Goal: Obtain resource: Download file/media

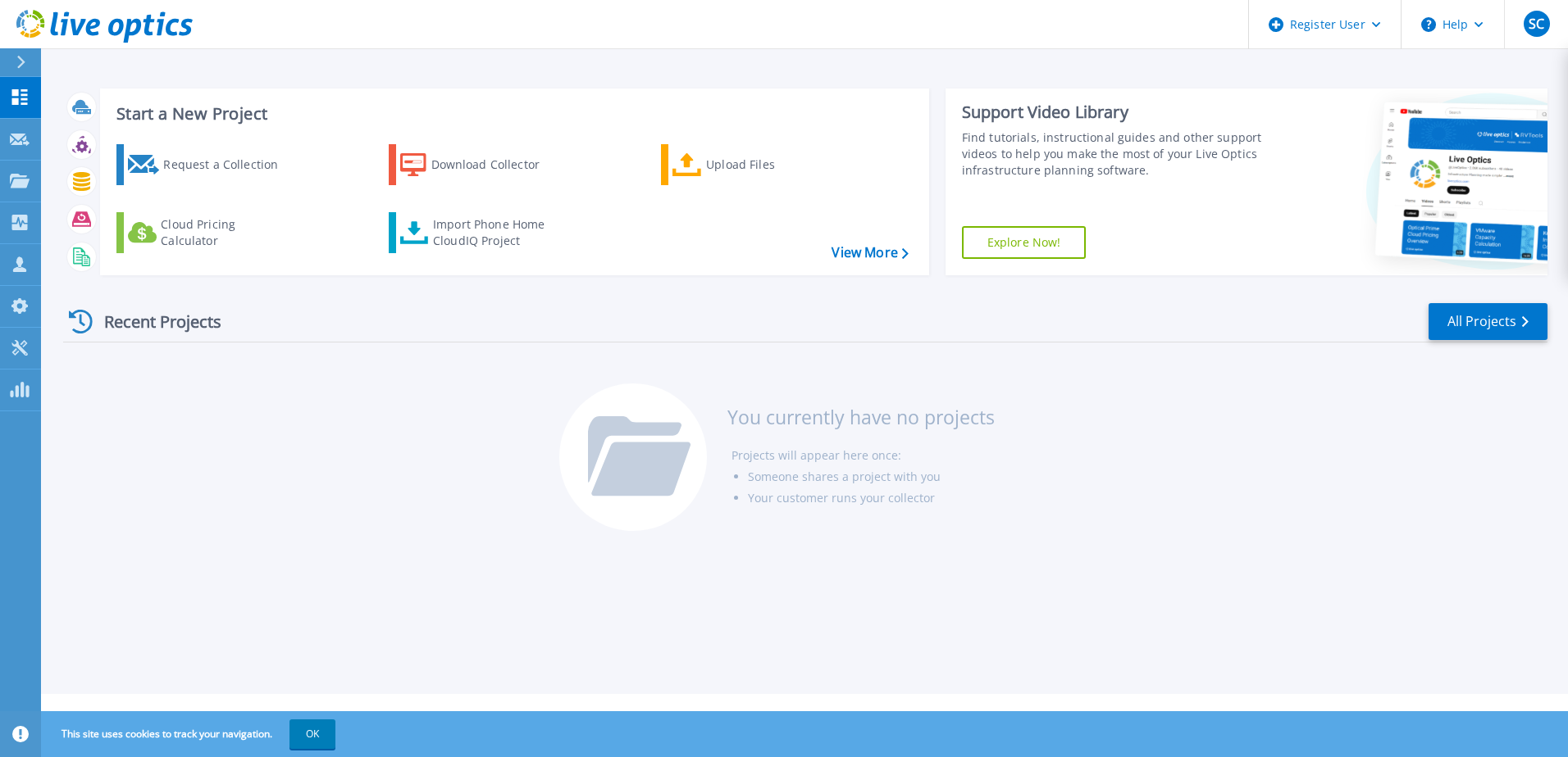
drag, startPoint x: 320, startPoint y: 735, endPoint x: 360, endPoint y: 656, distance: 88.5
click at [319, 735] on button "OK" at bounding box center [312, 734] width 46 height 30
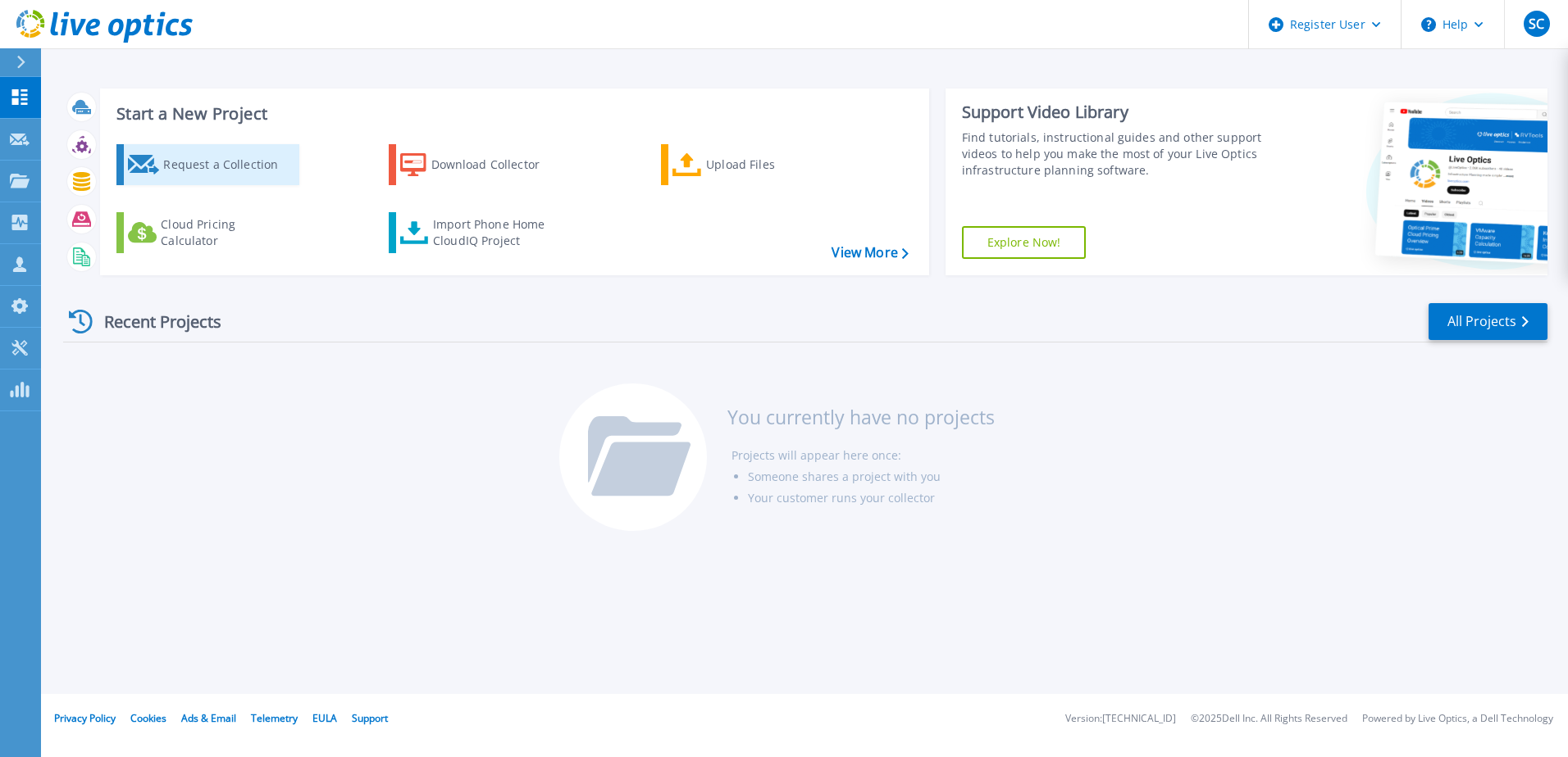
click at [264, 168] on div "Request a Collection" at bounding box center [228, 164] width 131 height 32
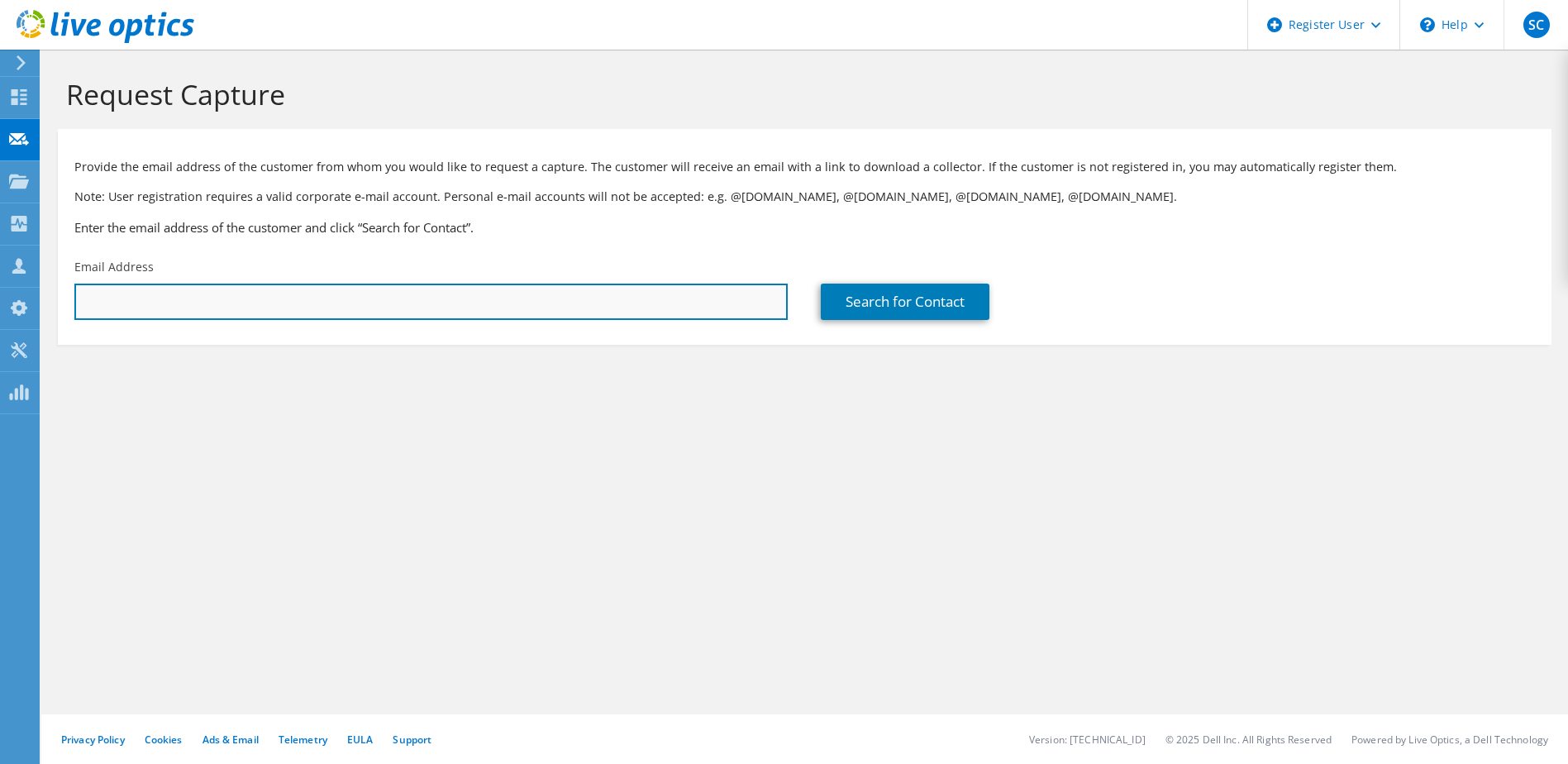
click at [335, 311] on input "text" at bounding box center [431, 302] width 713 height 36
type input "sachin.choudhary1@dell.com"
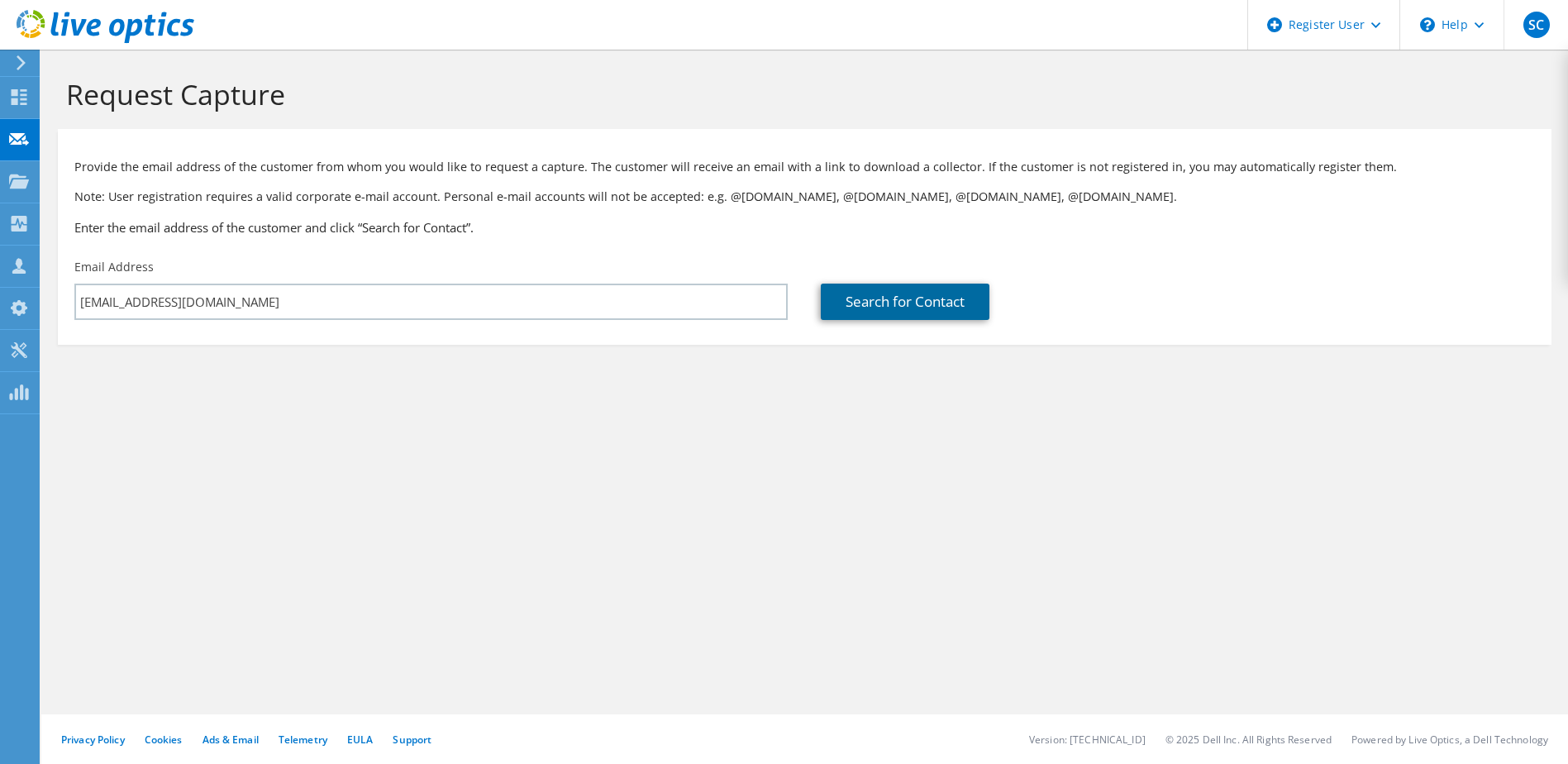
click at [975, 311] on link "Search for Contact" at bounding box center [905, 302] width 168 height 36
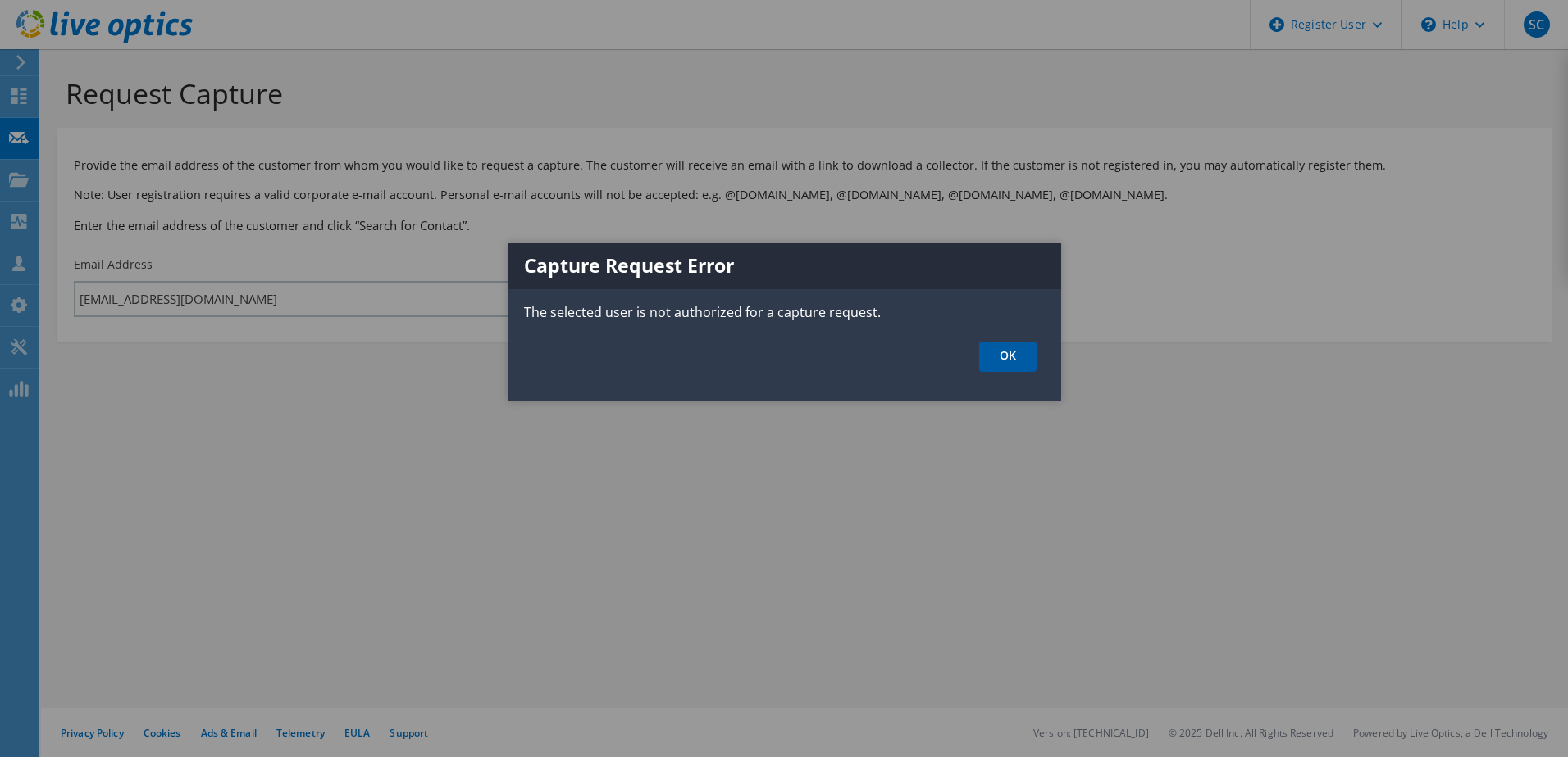
click at [1021, 358] on link "OK" at bounding box center [1008, 357] width 58 height 31
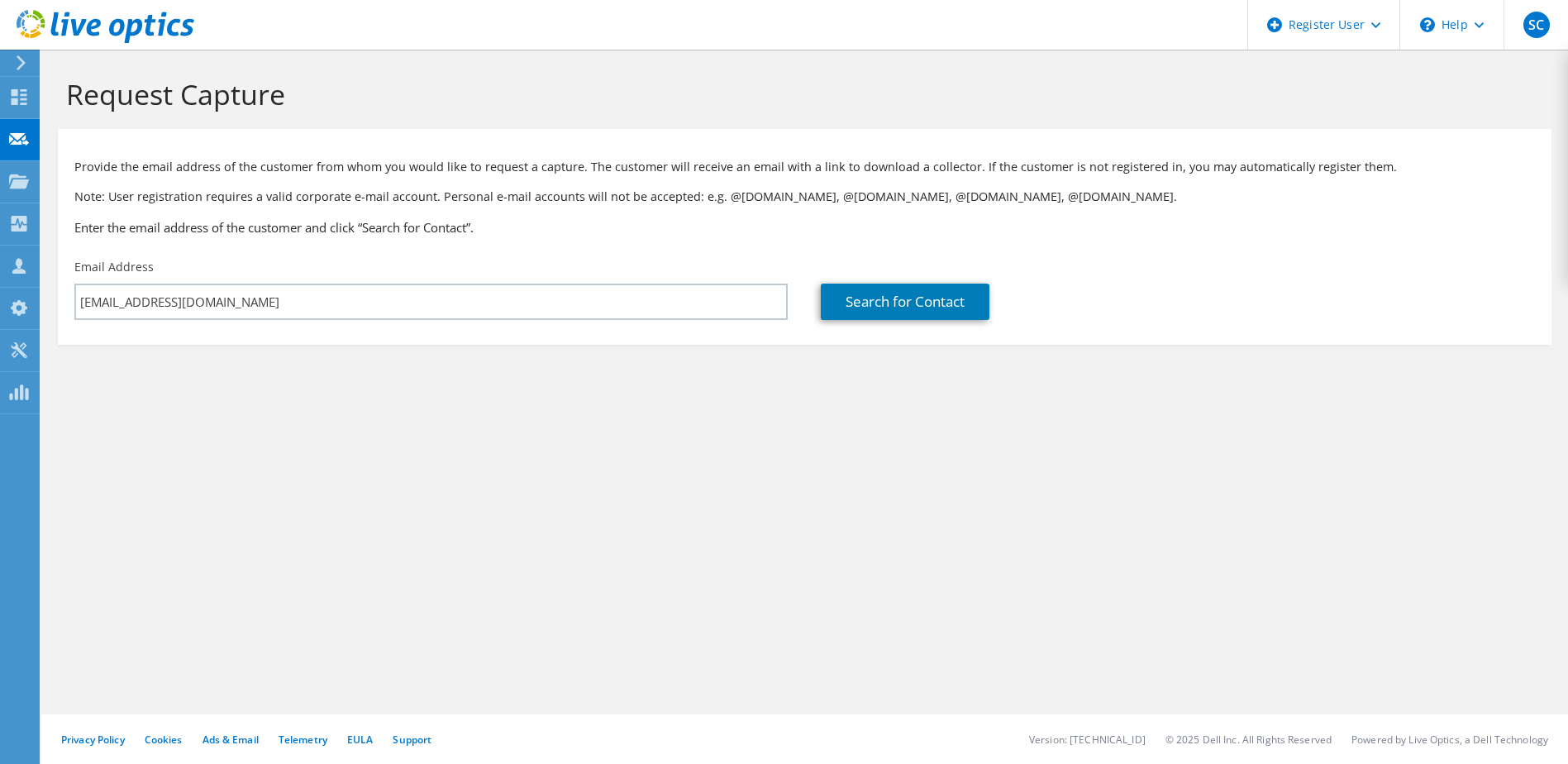
click at [18, 63] on icon at bounding box center [21, 63] width 13 height 15
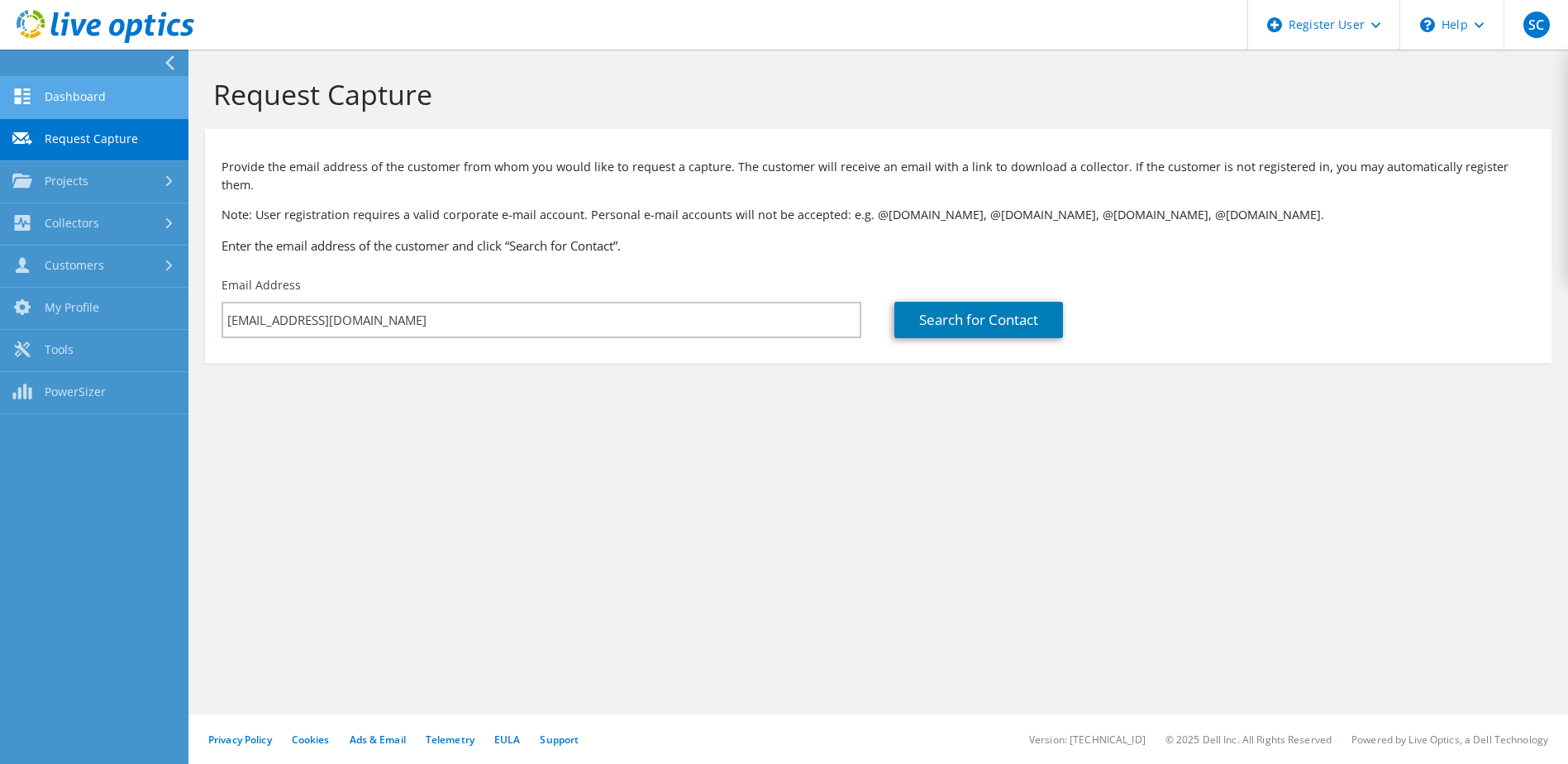
click at [86, 95] on link "Dashboard" at bounding box center [94, 97] width 188 height 42
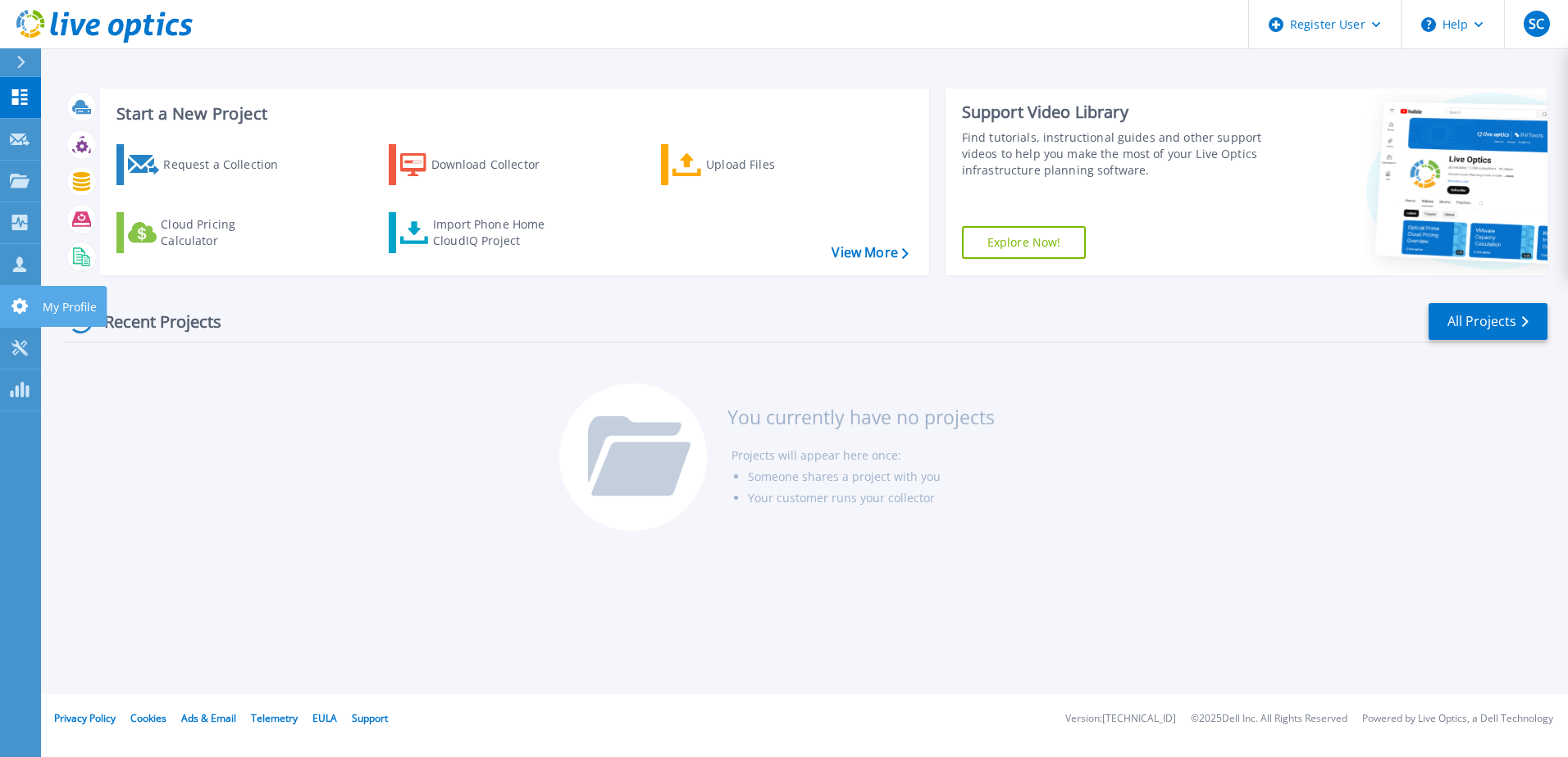
click at [44, 302] on p "My Profile" at bounding box center [70, 307] width 54 height 42
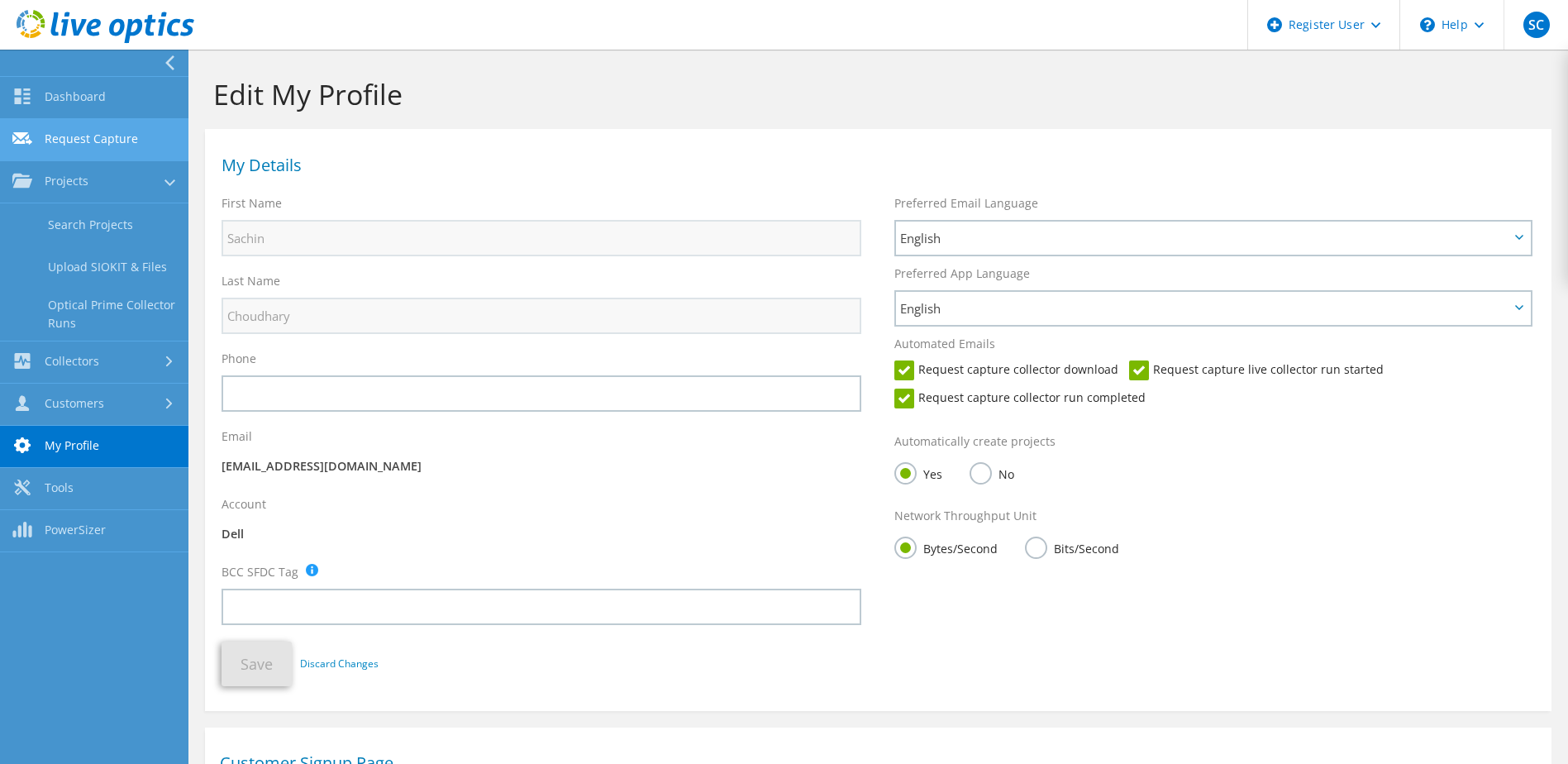
click at [106, 143] on link "Request Capture" at bounding box center [94, 140] width 188 height 42
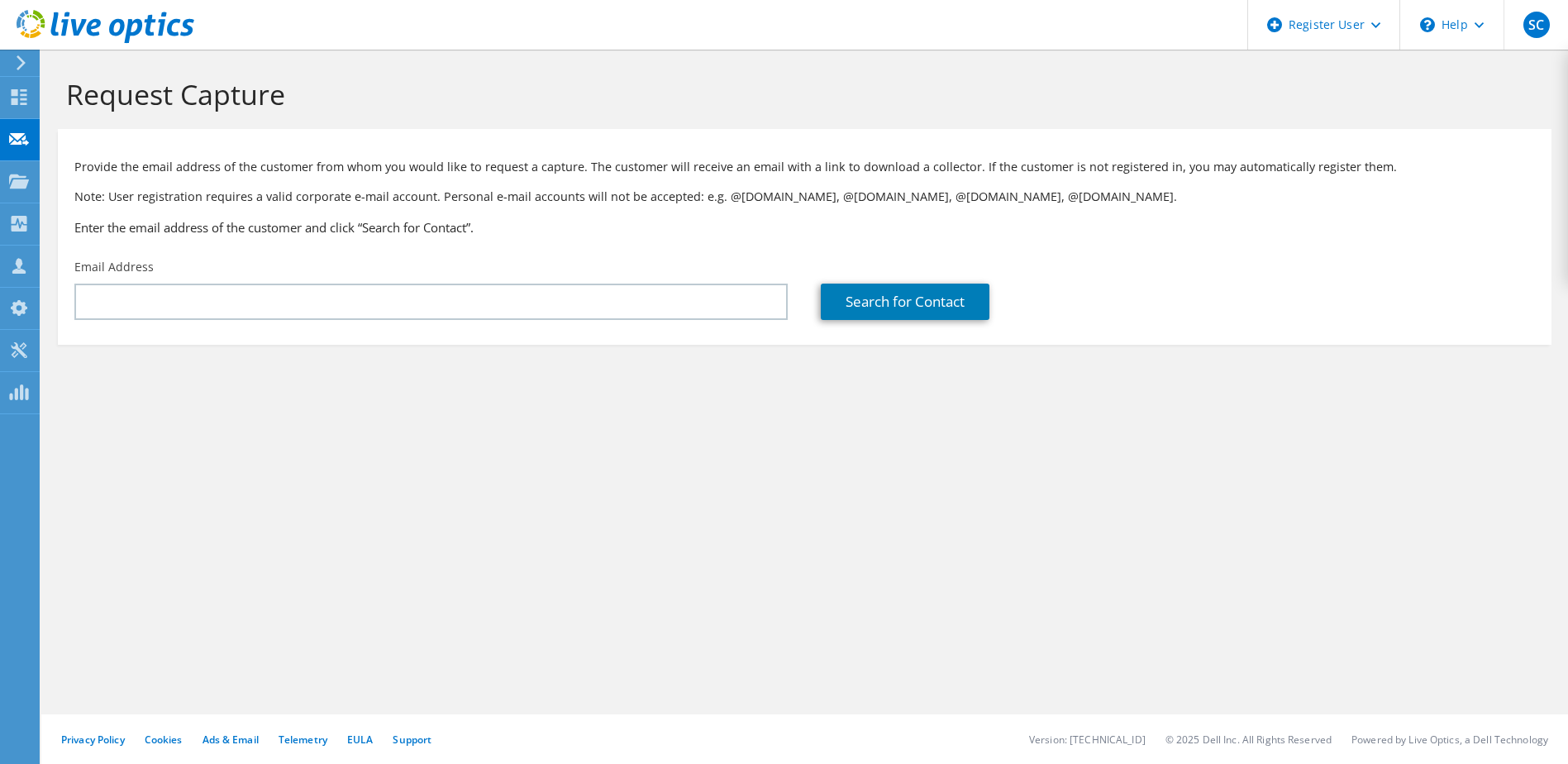
click at [23, 68] on icon at bounding box center [21, 63] width 13 height 15
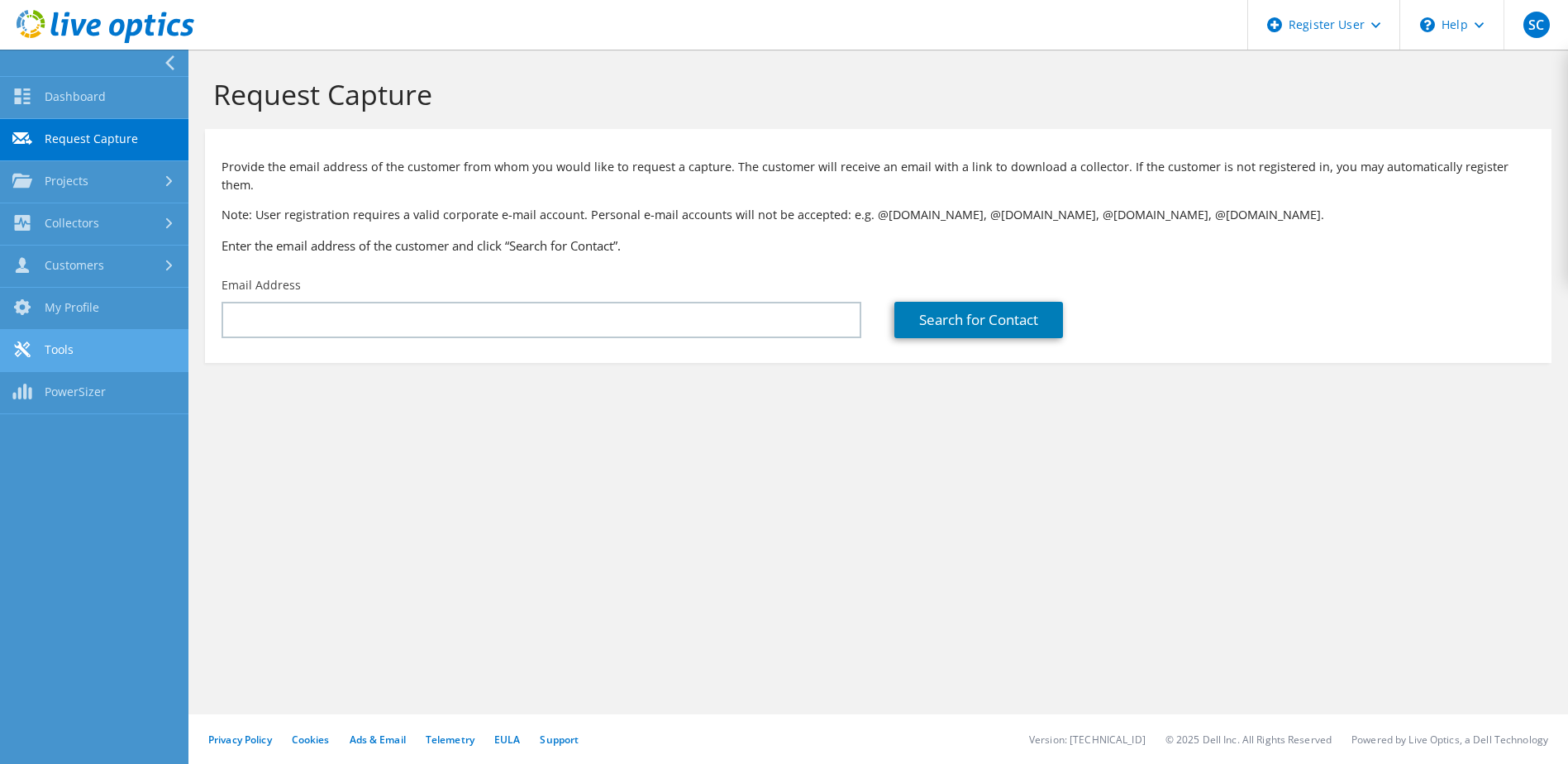
click at [146, 359] on link "Tools" at bounding box center [94, 351] width 188 height 42
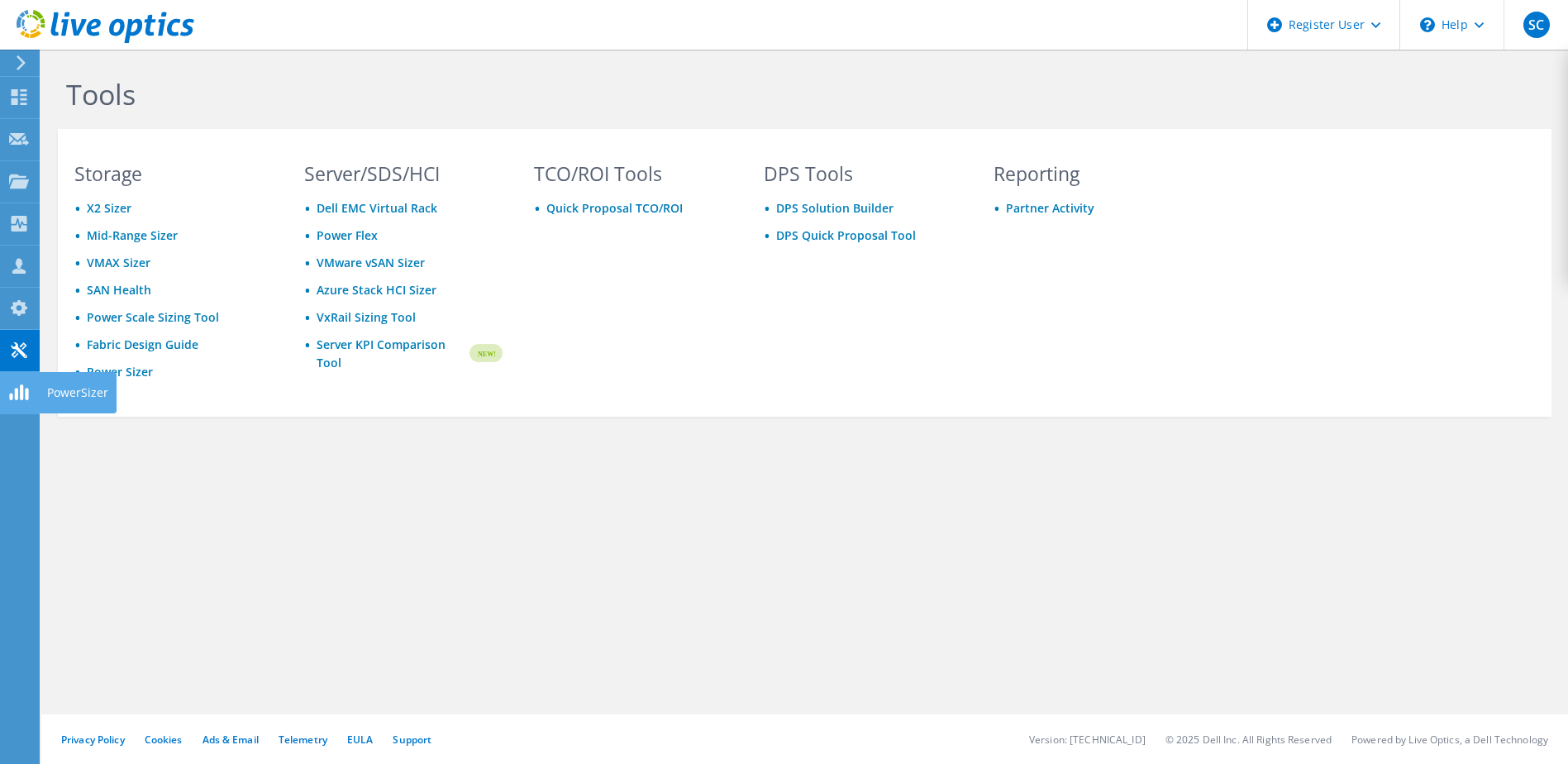
click at [21, 401] on div at bounding box center [19, 394] width 20 height 18
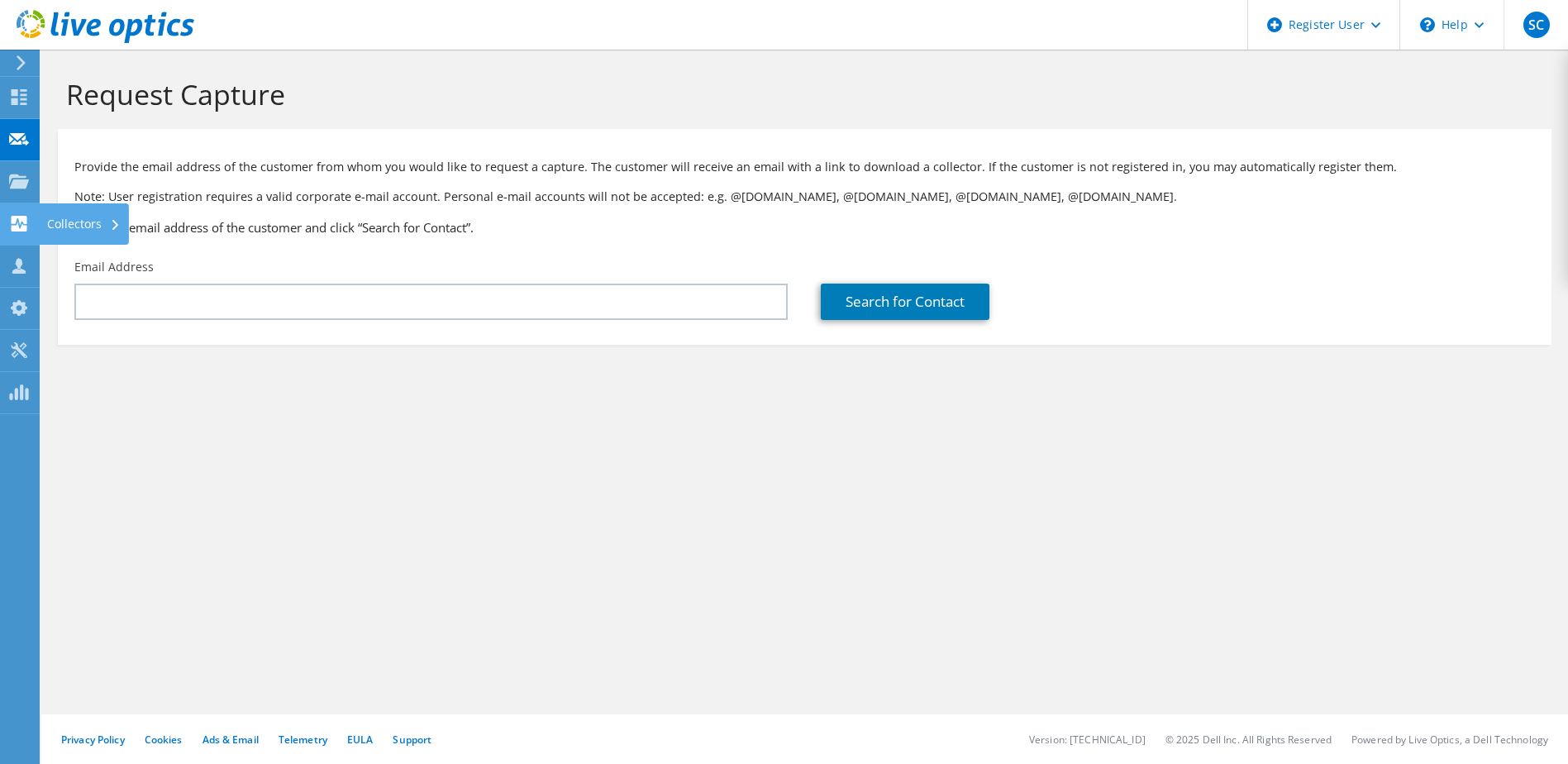
click at [83, 221] on div "Collectors" at bounding box center [84, 223] width 90 height 41
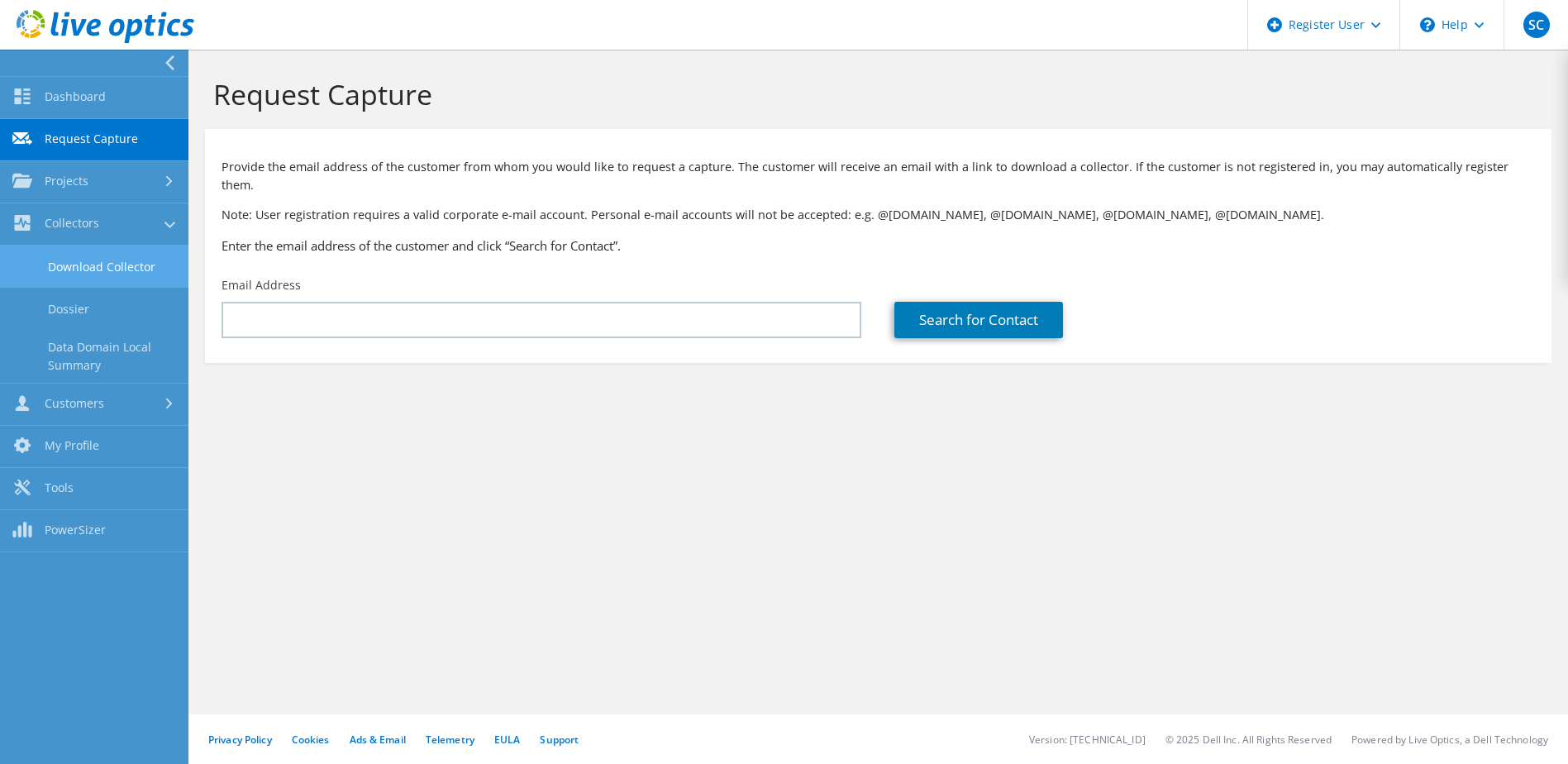
click at [102, 269] on link "Download Collector" at bounding box center [94, 267] width 188 height 42
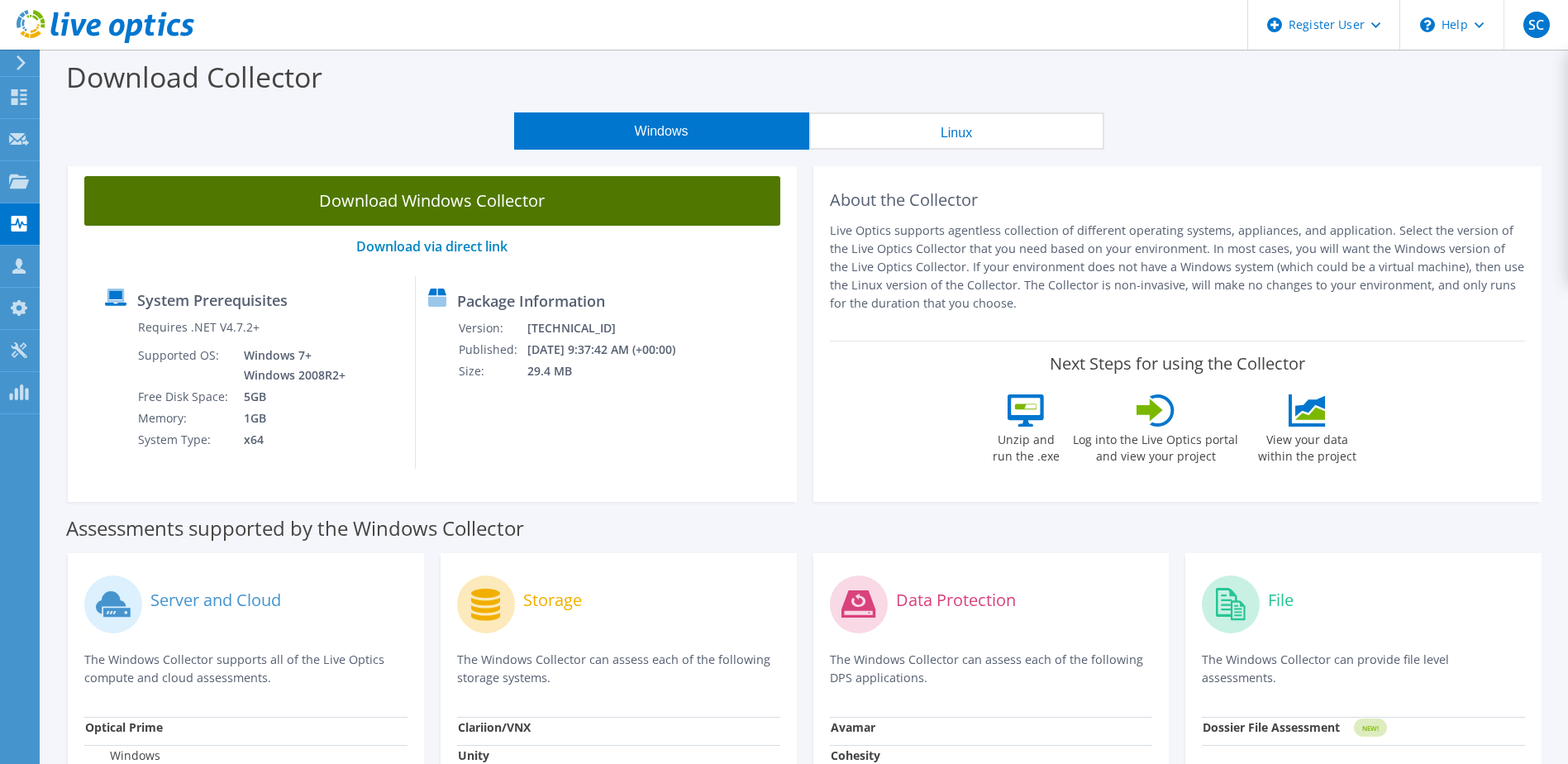
click at [457, 195] on link "Download Windows Collector" at bounding box center [432, 200] width 696 height 50
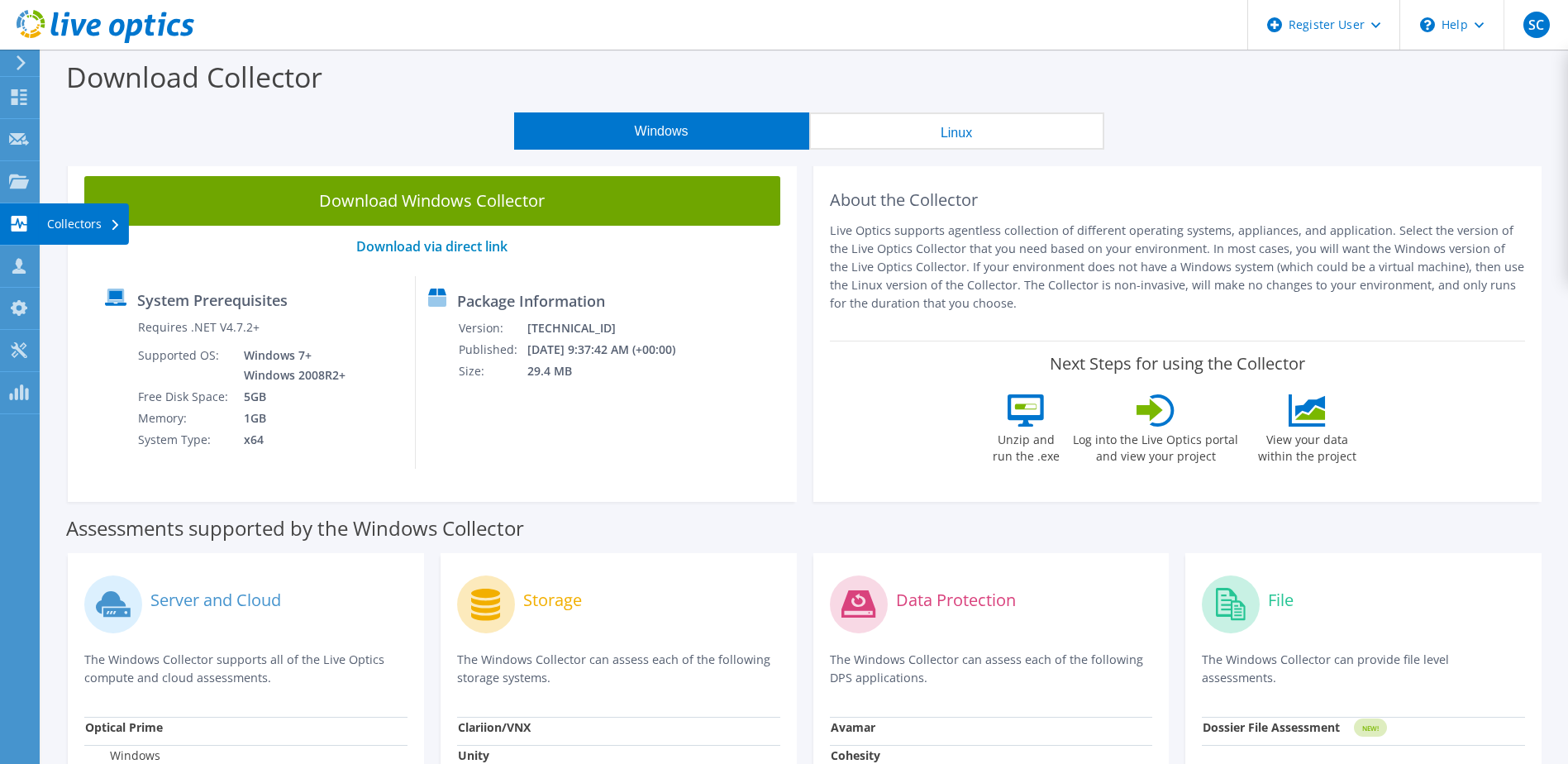
click at [82, 222] on div "Collectors" at bounding box center [84, 223] width 90 height 41
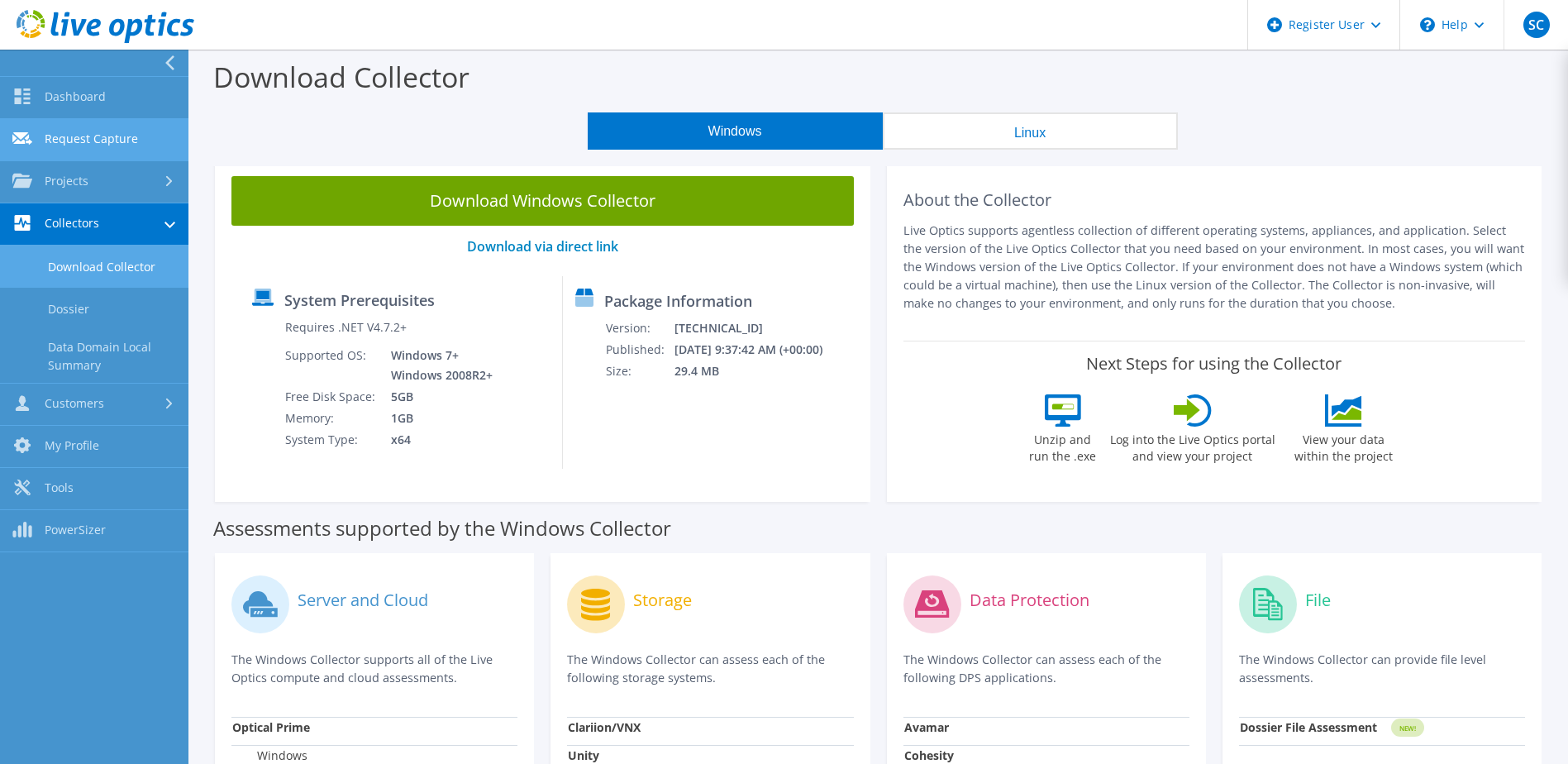
click at [135, 146] on link "Request Capture" at bounding box center [94, 140] width 188 height 42
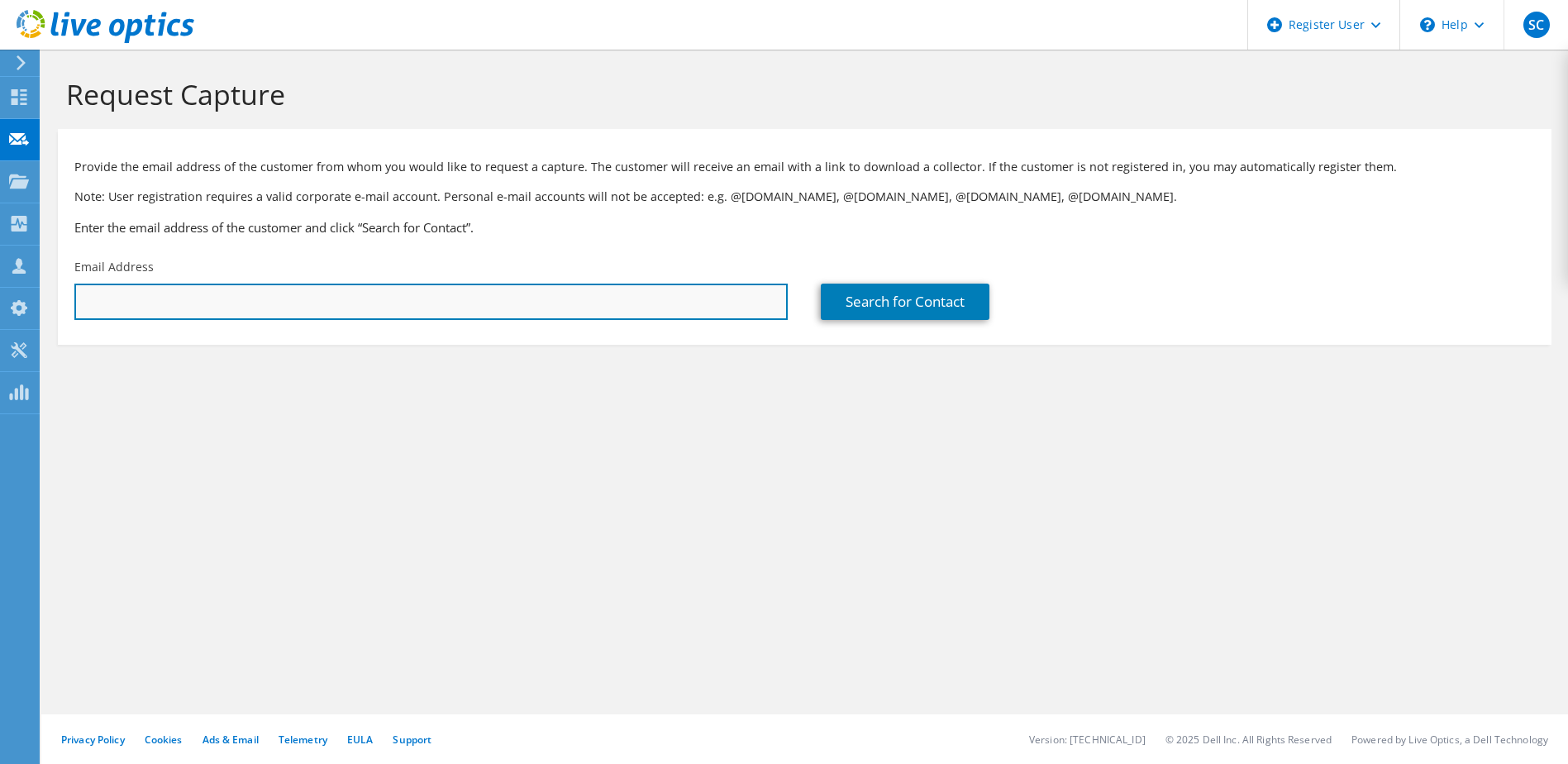
click at [177, 314] on input "text" at bounding box center [431, 302] width 713 height 36
type input "[EMAIL_ADDRESS][DOMAIN_NAME]"
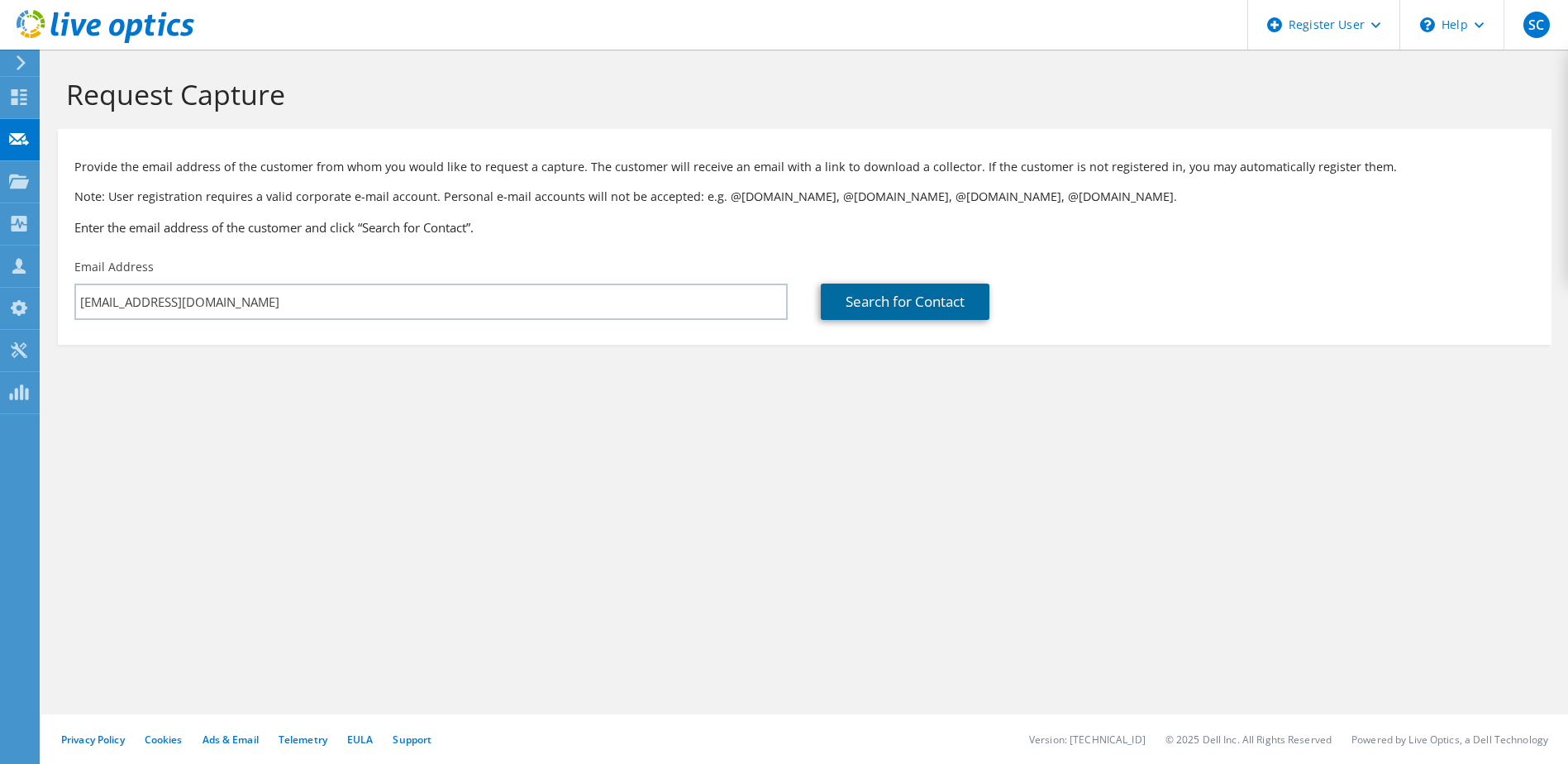
click at [954, 309] on link "Search for Contact" at bounding box center [905, 302] width 168 height 36
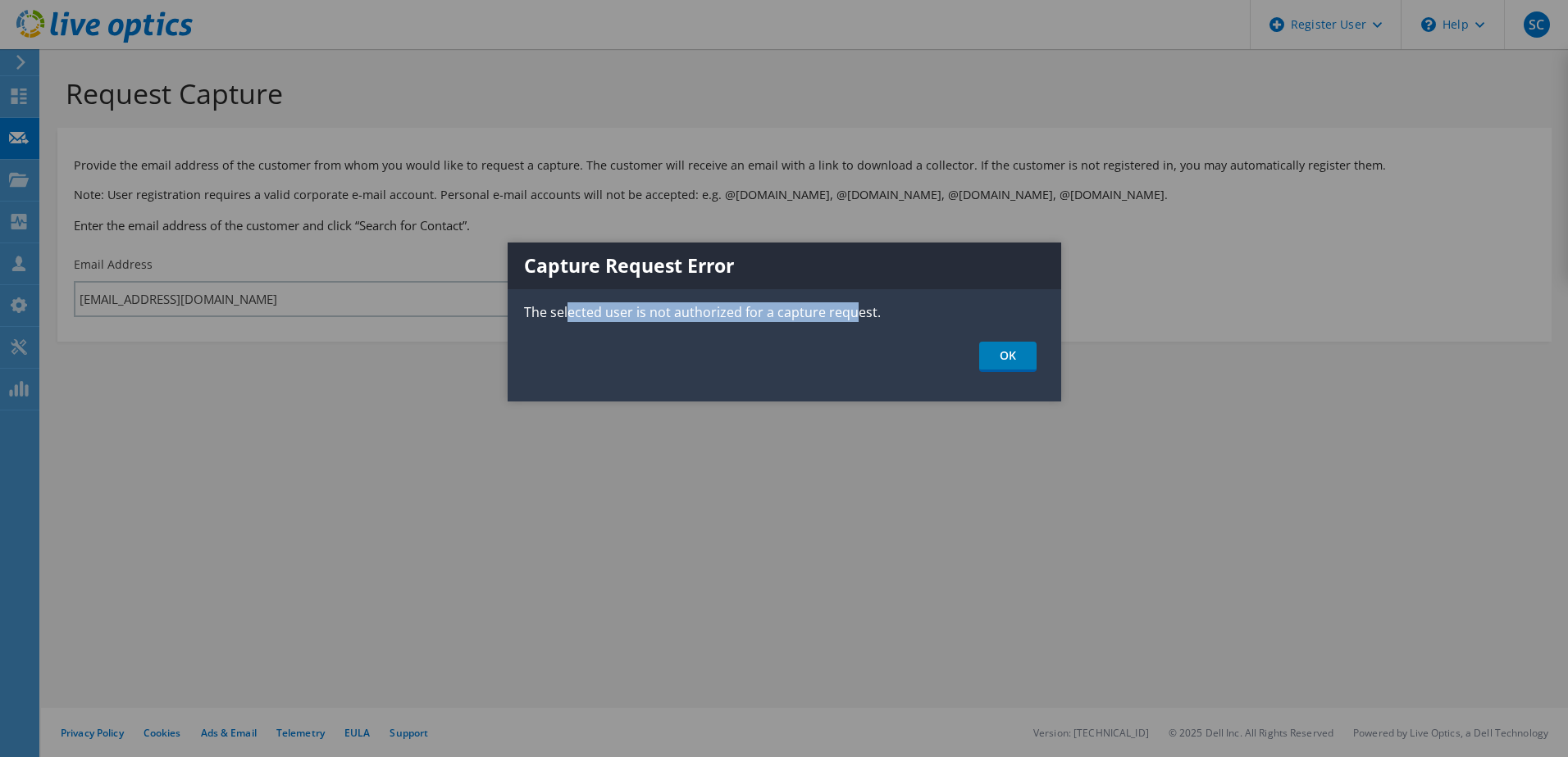
drag, startPoint x: 568, startPoint y: 314, endPoint x: 854, endPoint y: 314, distance: 286.0
click at [854, 314] on p "The selected user is not authorized for a capture request." at bounding box center [784, 312] width 553 height 20
drag, startPoint x: 854, startPoint y: 314, endPoint x: 874, endPoint y: 322, distance: 21.5
click at [854, 314] on p "The selected user is not authorized for a capture request." at bounding box center [784, 312] width 553 height 20
click at [997, 354] on link "OK" at bounding box center [1008, 357] width 58 height 31
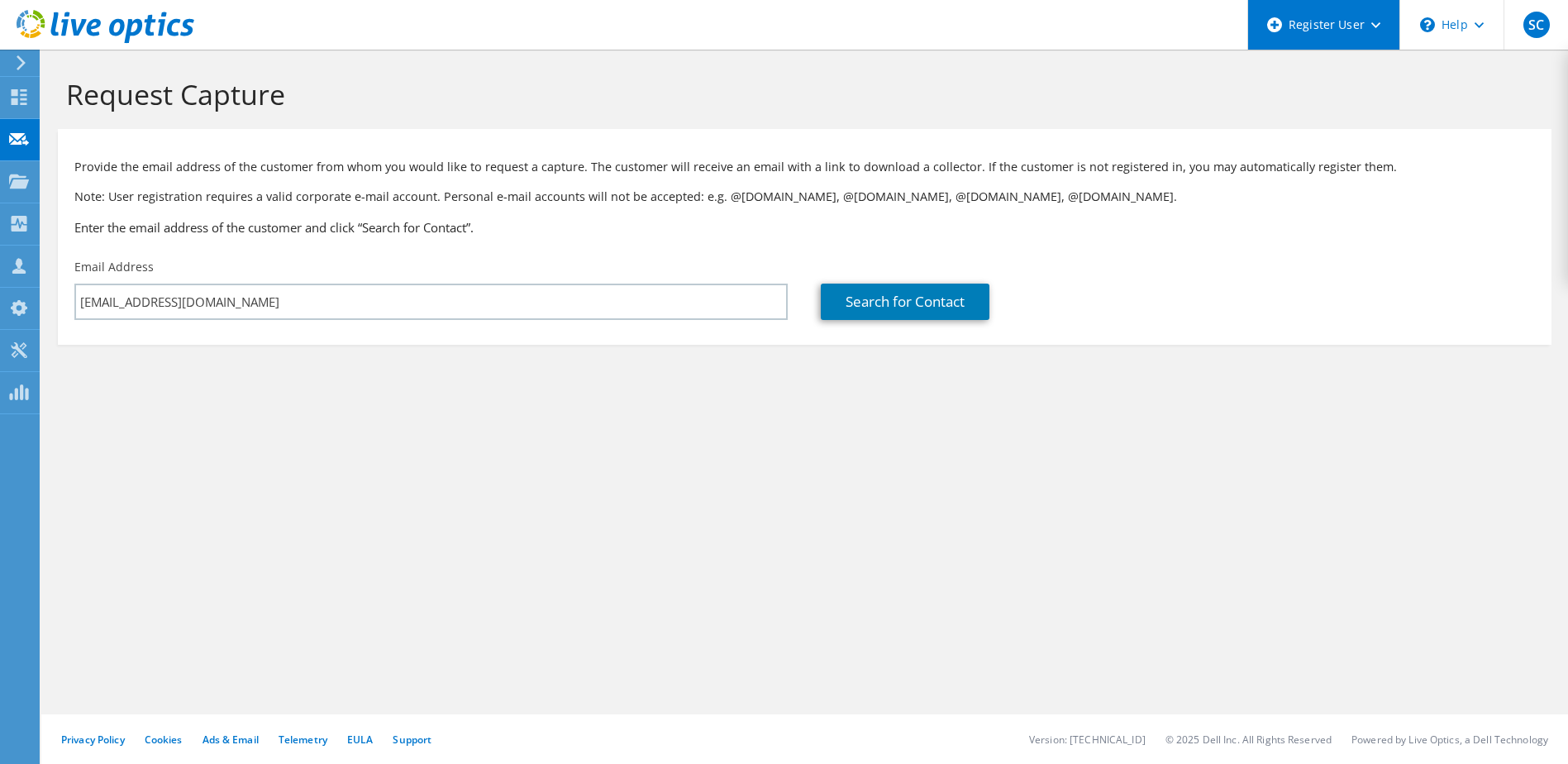
click at [1348, 27] on div "Register User" at bounding box center [1323, 25] width 152 height 50
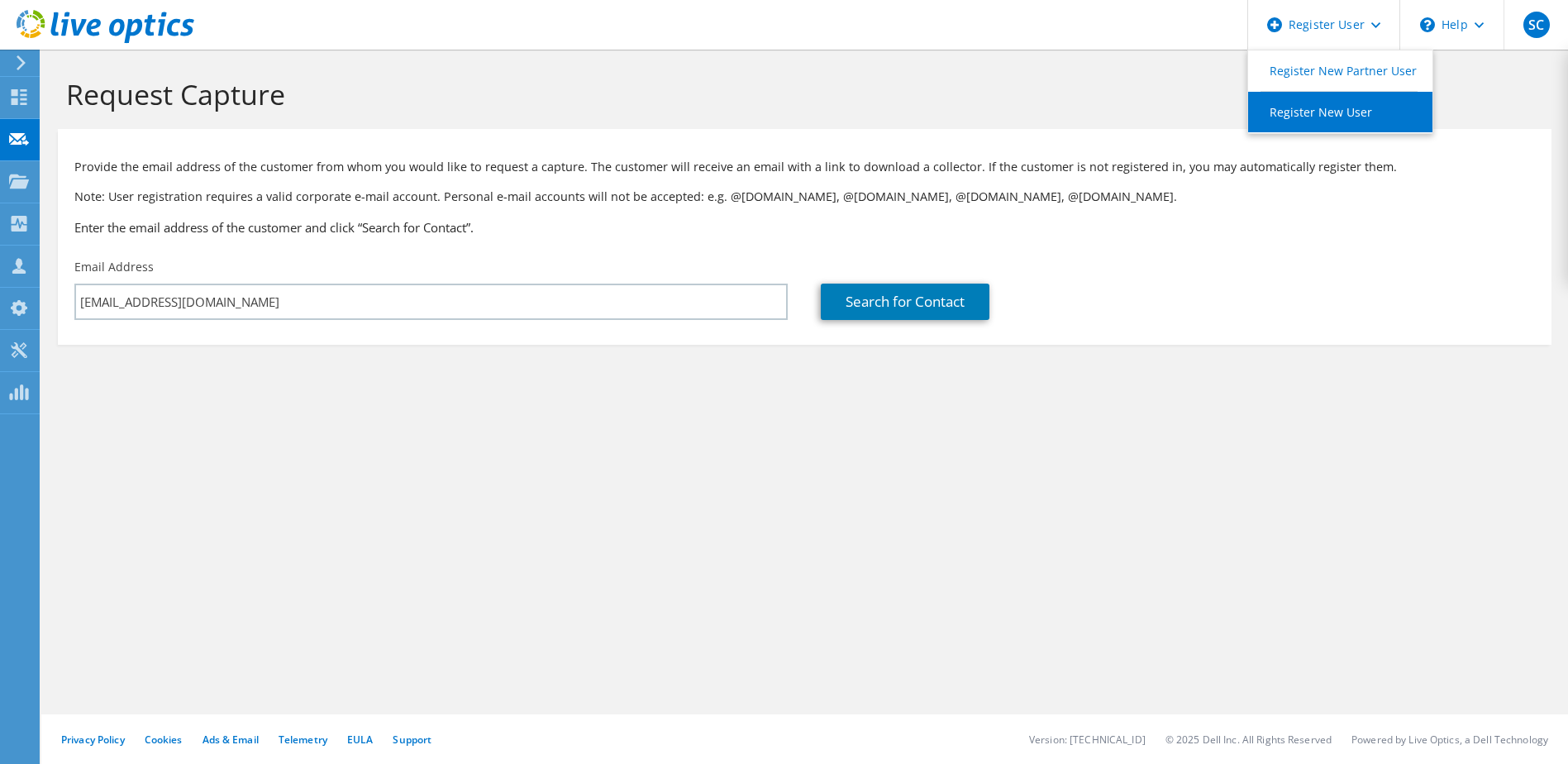
click at [1351, 110] on link "Register New User" at bounding box center [1340, 112] width 185 height 41
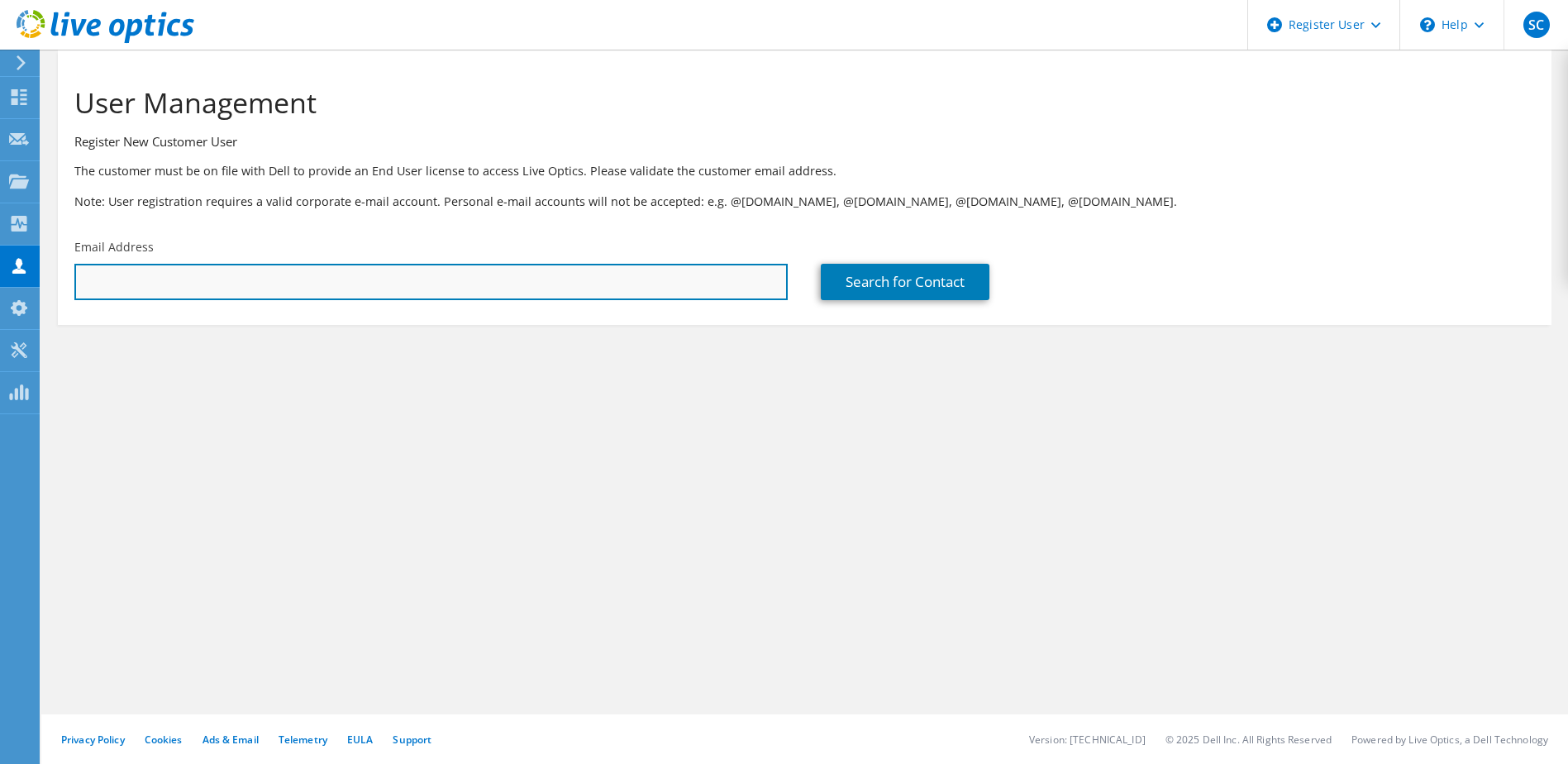
click at [330, 285] on input "text" at bounding box center [431, 282] width 713 height 36
type input "[EMAIL_ADDRESS][DOMAIN_NAME]"
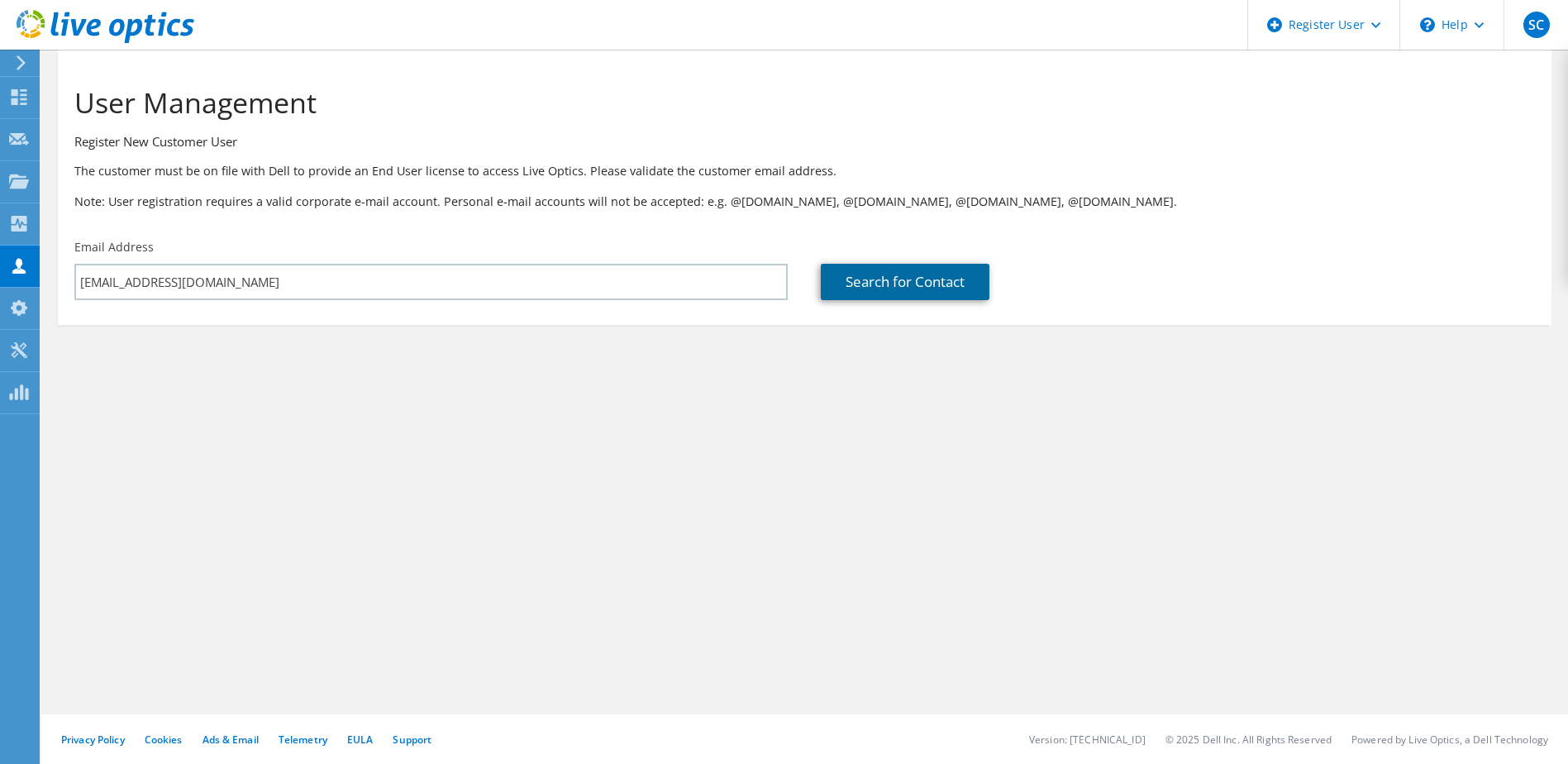
click at [864, 276] on link "Search for Contact" at bounding box center [905, 282] width 168 height 36
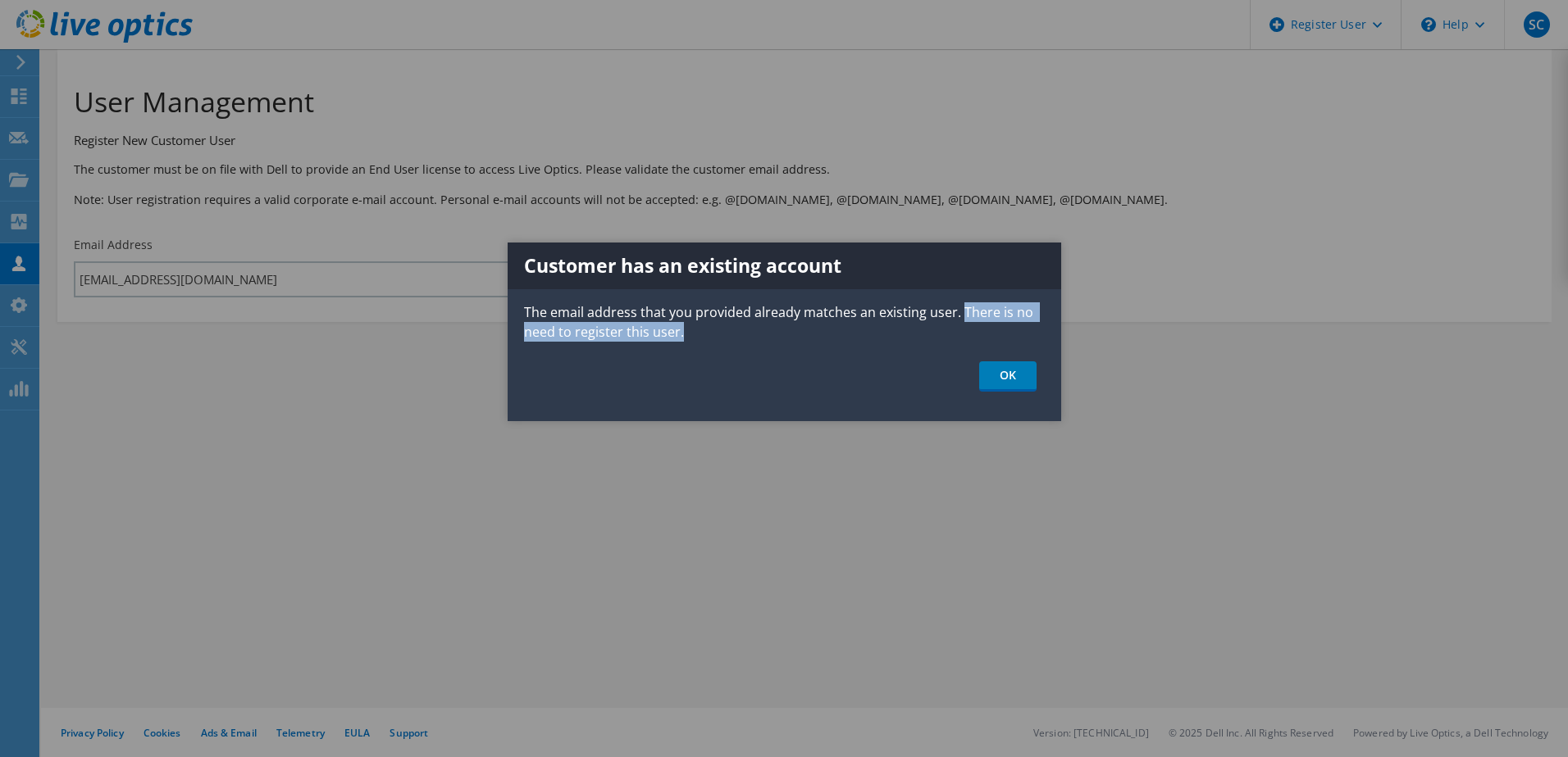
drag, startPoint x: 959, startPoint y: 311, endPoint x: 1009, endPoint y: 322, distance: 51.2
click at [1009, 322] on p "The email address that you provided already matches an existing user. There is …" at bounding box center [784, 322] width 553 height 40
drag, startPoint x: 1009, startPoint y: 322, endPoint x: 1019, endPoint y: 385, distance: 63.8
click at [1019, 385] on link "OK" at bounding box center [1008, 377] width 58 height 31
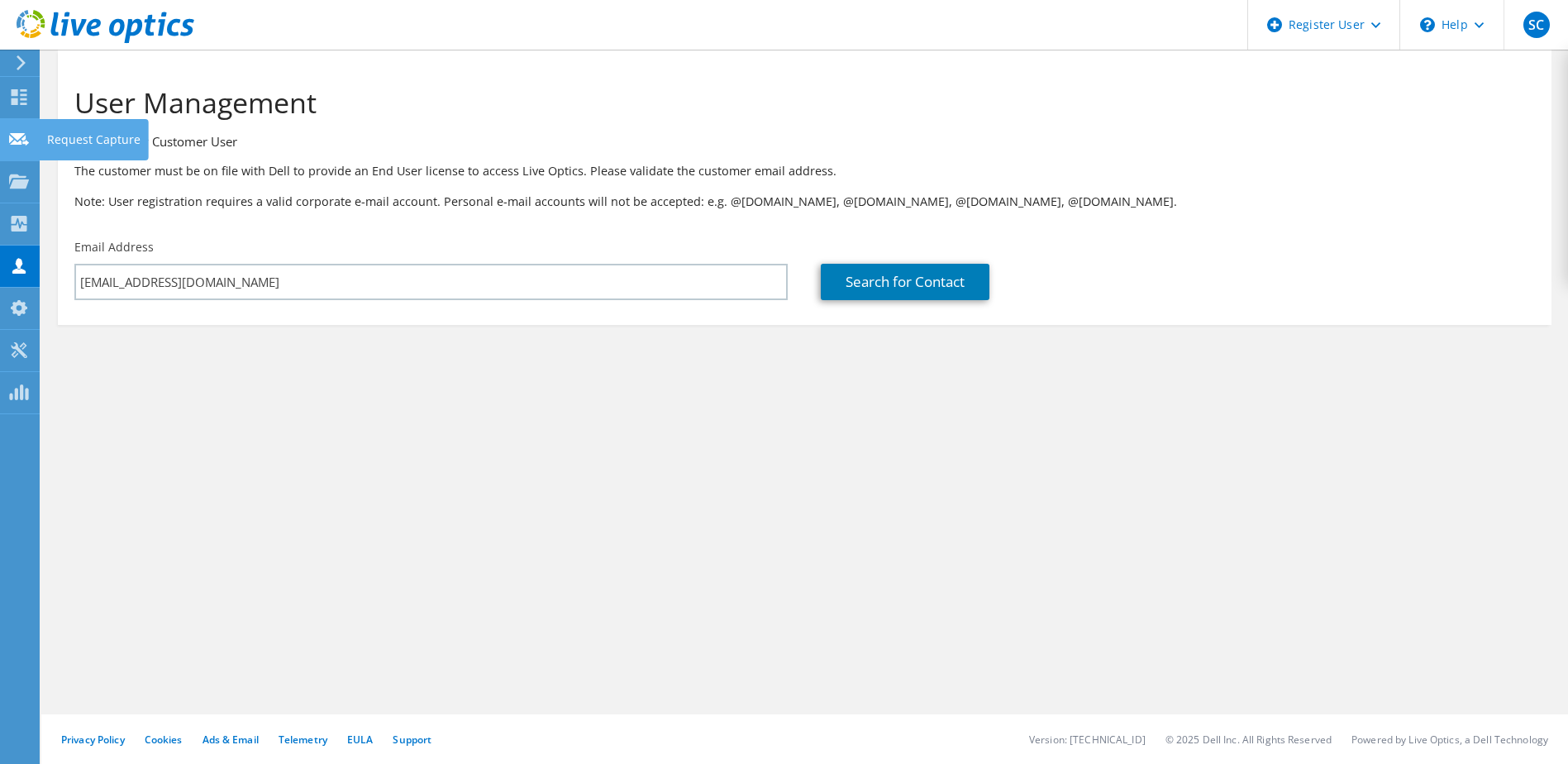
click at [50, 141] on div "Request Capture" at bounding box center [94, 139] width 110 height 41
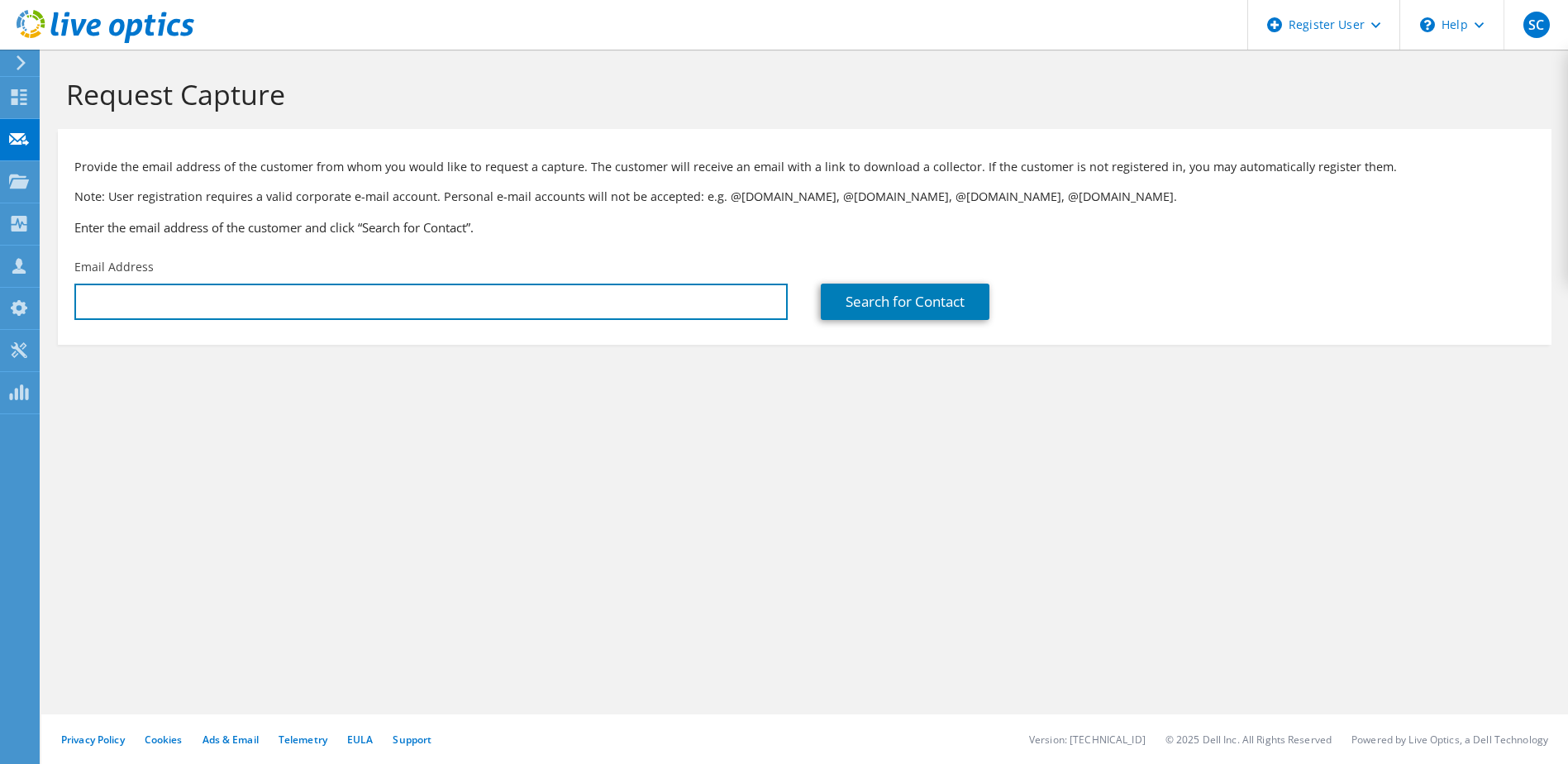
drag, startPoint x: 0, startPoint y: 0, endPoint x: 241, endPoint y: 314, distance: 395.8
click at [234, 304] on input "text" at bounding box center [431, 302] width 713 height 36
type input "[EMAIL_ADDRESS][DOMAIN_NAME]"
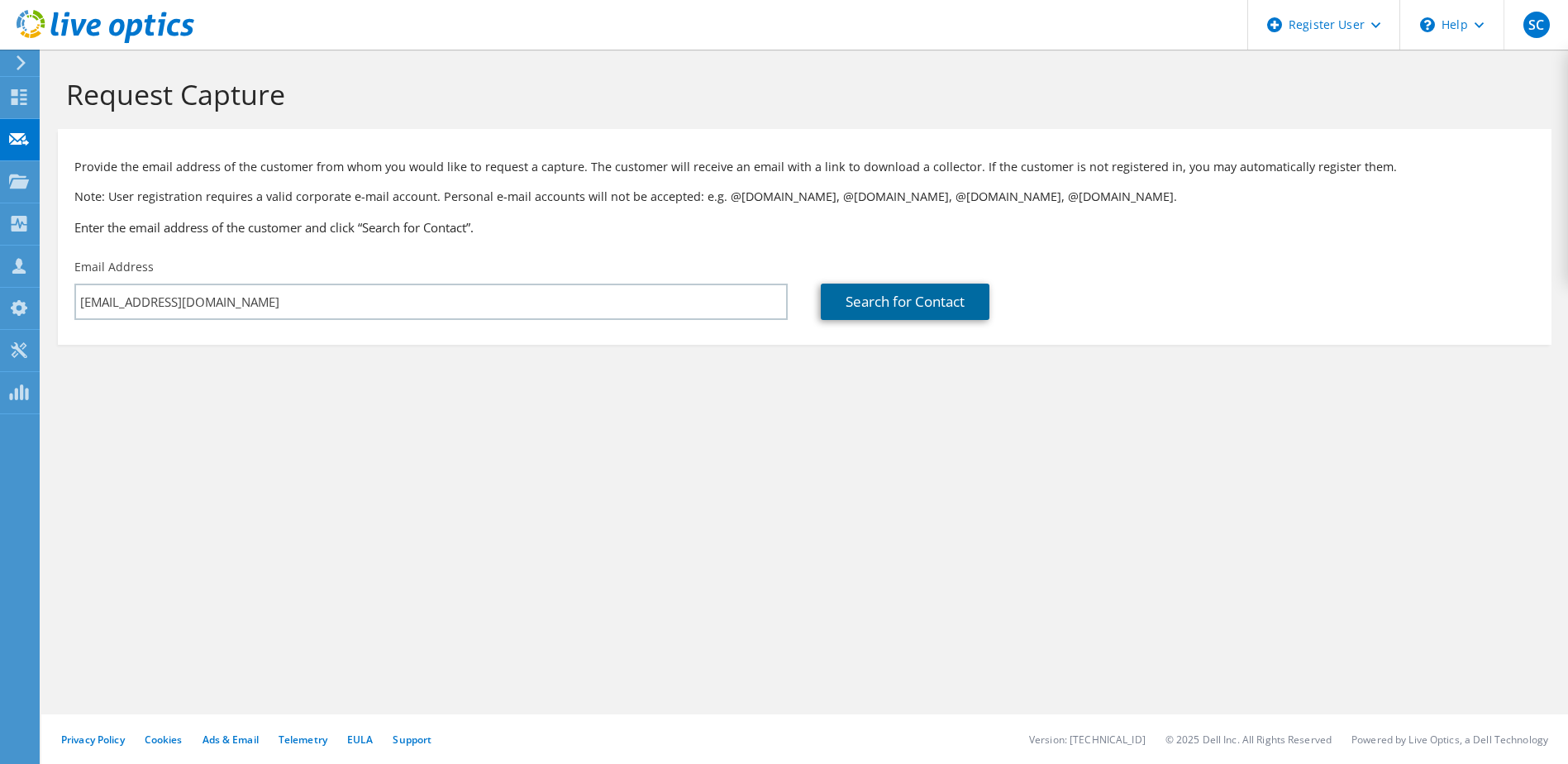
click at [832, 315] on link "Search for Contact" at bounding box center [905, 302] width 168 height 36
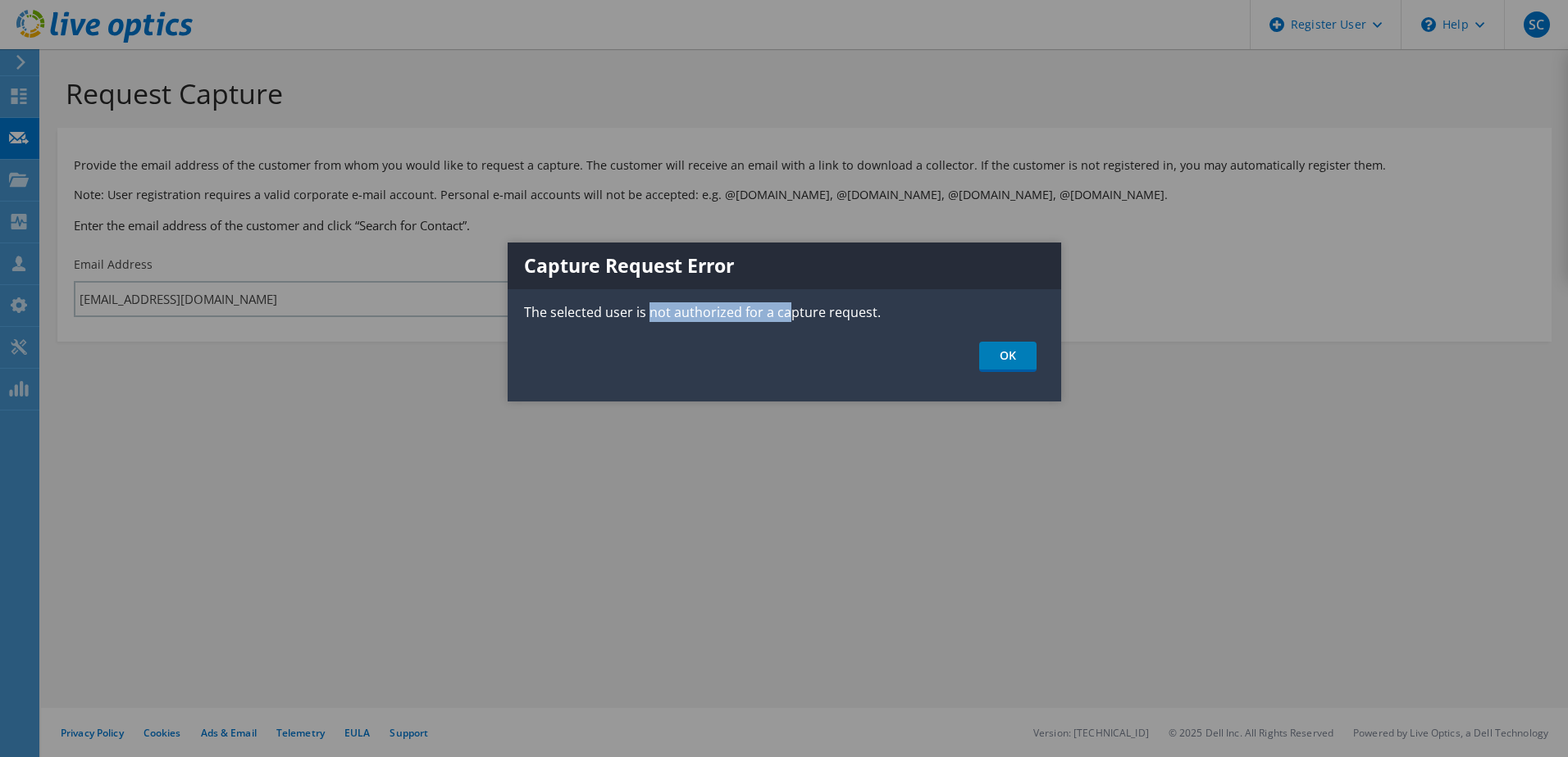
drag, startPoint x: 647, startPoint y: 309, endPoint x: 842, endPoint y: 320, distance: 195.3
click at [842, 320] on p "The selected user is not authorized for a capture request." at bounding box center [784, 312] width 553 height 20
drag, startPoint x: 842, startPoint y: 320, endPoint x: 997, endPoint y: 371, distance: 163.2
click at [997, 371] on link "OK" at bounding box center [1008, 357] width 58 height 31
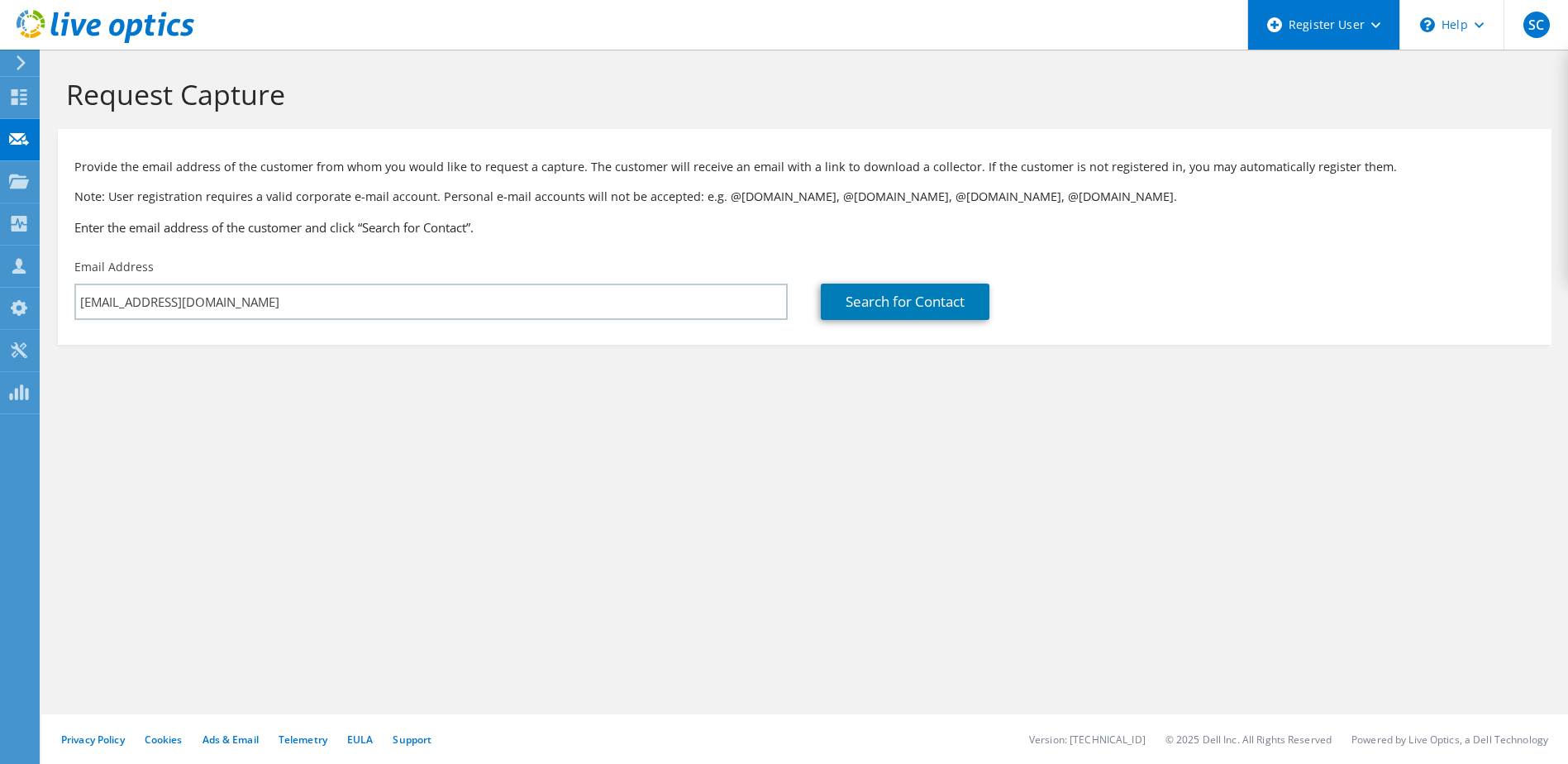
click at [1377, 23] on icon at bounding box center [1376, 25] width 9 height 5
click at [1378, 23] on use at bounding box center [1376, 25] width 9 height 5
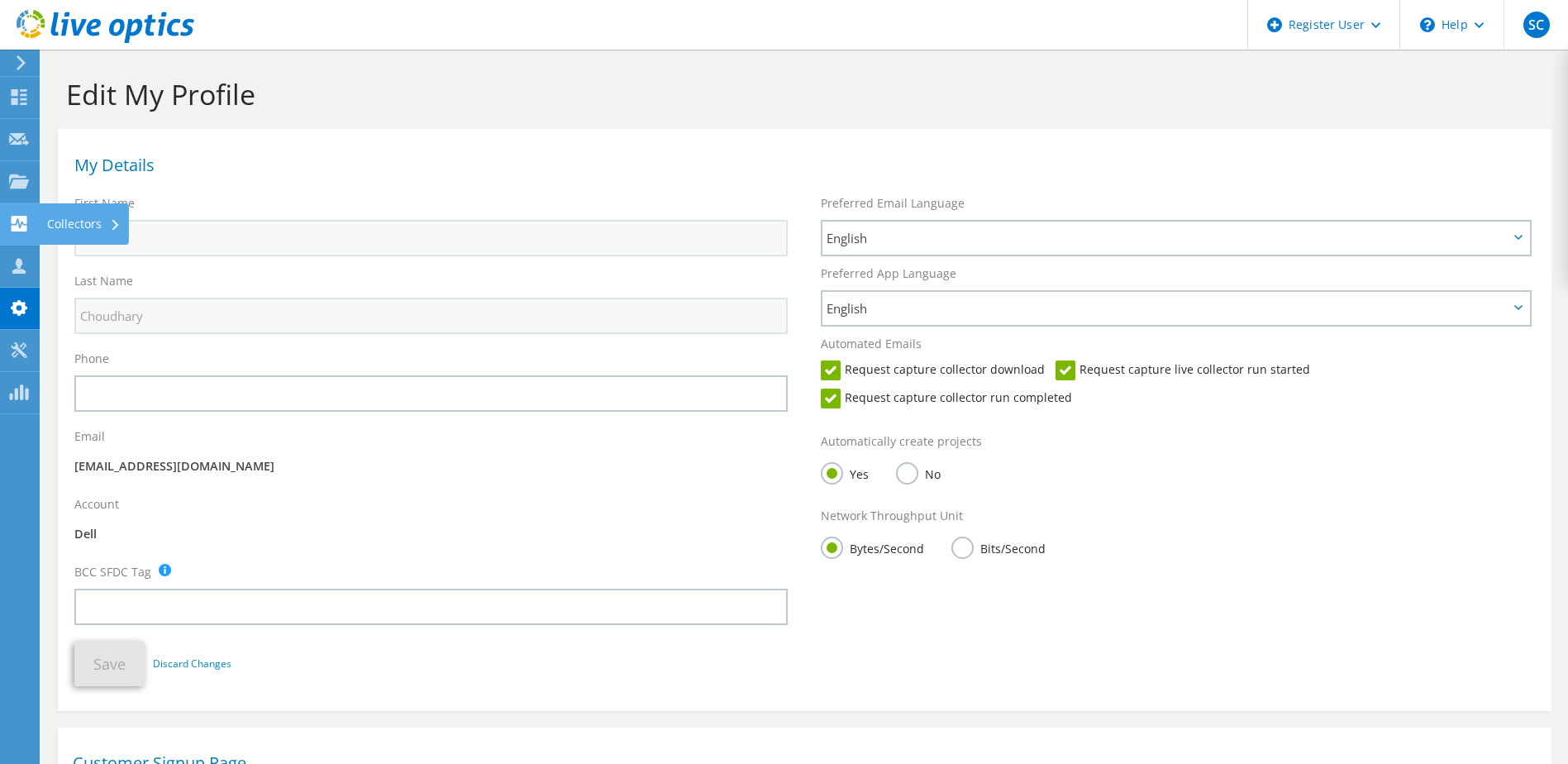
click at [99, 234] on div "Collectors" at bounding box center [84, 223] width 90 height 41
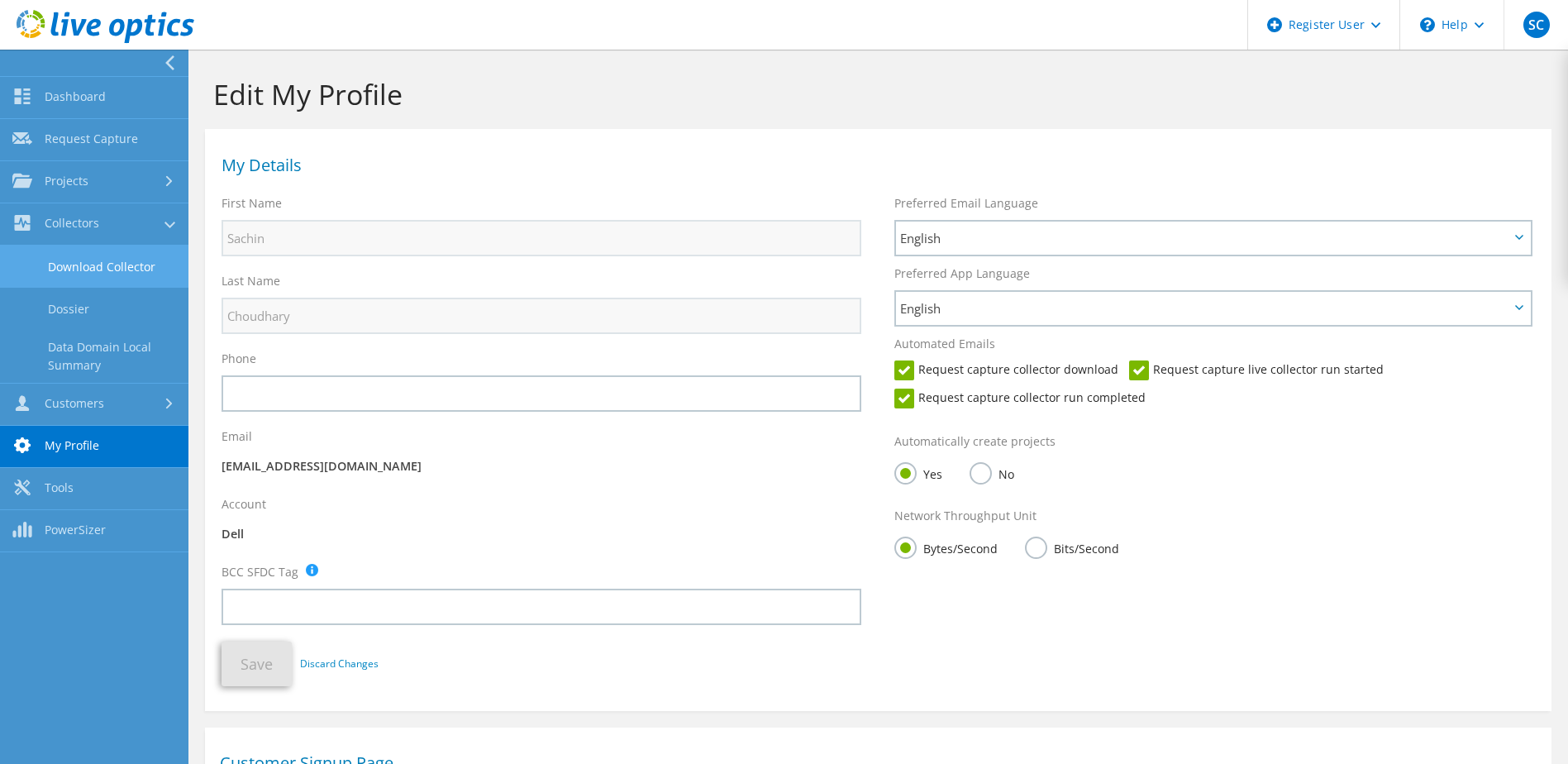
click at [99, 259] on link "Download Collector" at bounding box center [94, 267] width 188 height 42
